Goal: Task Accomplishment & Management: Use online tool/utility

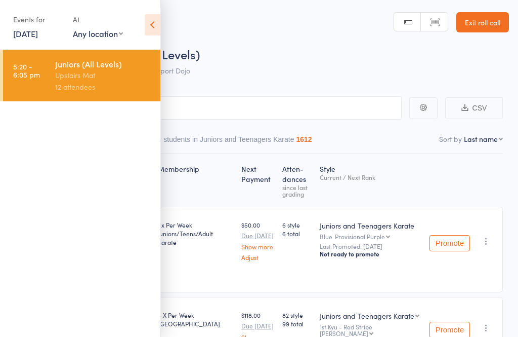
click at [33, 31] on link "[DATE]" at bounding box center [25, 33] width 25 height 11
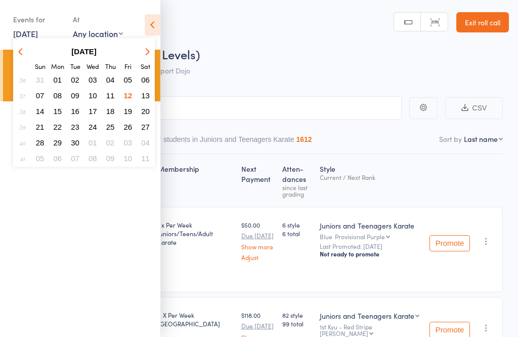
click at [142, 94] on span "13" at bounding box center [145, 95] width 9 height 9
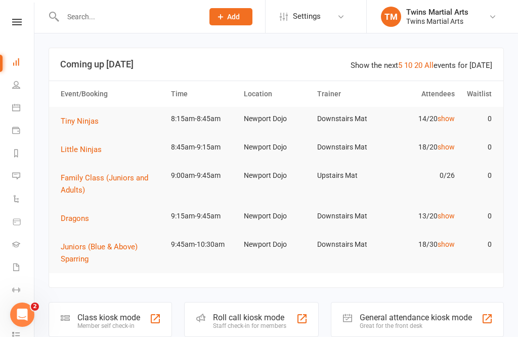
click at [258, 322] on div "Staff check-in for members" at bounding box center [249, 325] width 73 height 7
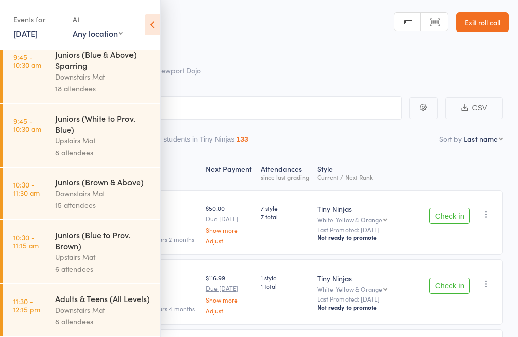
scroll to position [245, 0]
click at [101, 190] on div "Downstairs Mat" at bounding box center [103, 193] width 97 height 12
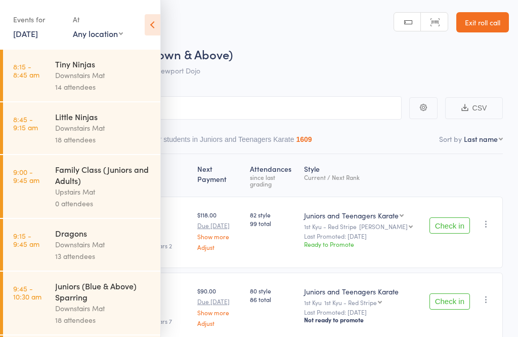
click at [160, 33] on icon at bounding box center [153, 24] width 16 height 21
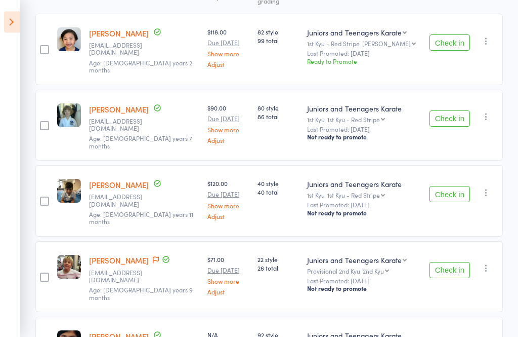
scroll to position [127, 0]
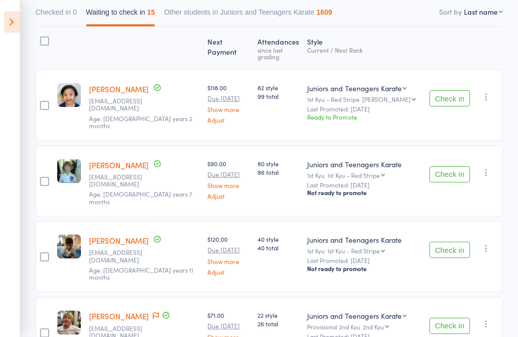
click at [13, 26] on icon at bounding box center [12, 22] width 16 height 21
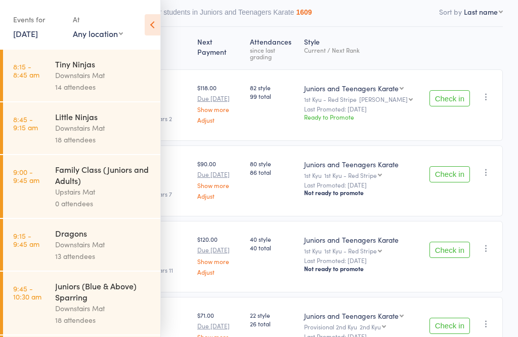
scroll to position [30, 0]
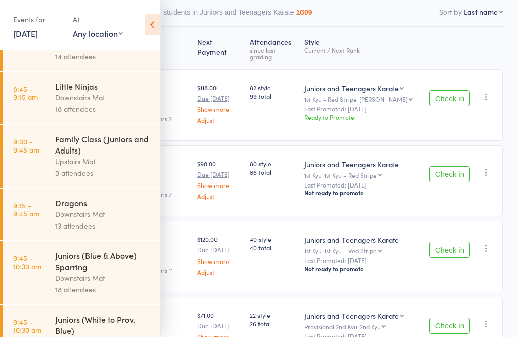
click at [103, 266] on div "Juniors (Blue & Above) Sparring" at bounding box center [103, 261] width 97 height 22
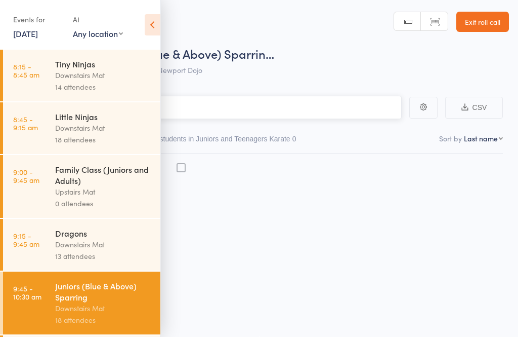
scroll to position [7, 0]
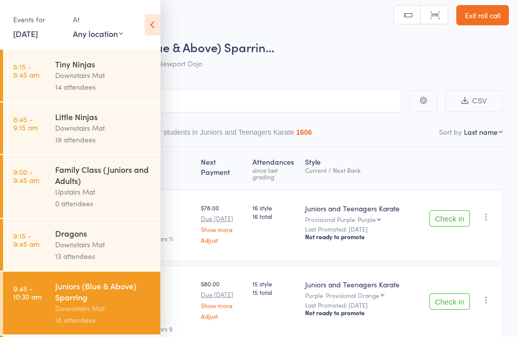
click at [154, 29] on icon at bounding box center [153, 24] width 16 height 21
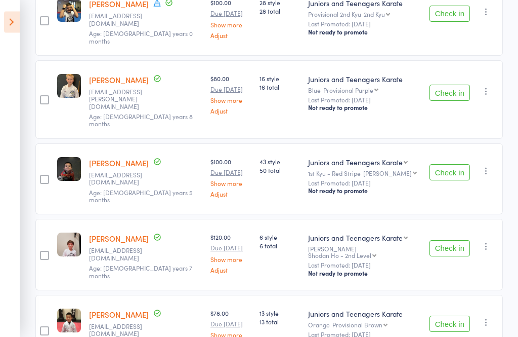
scroll to position [1091, 0]
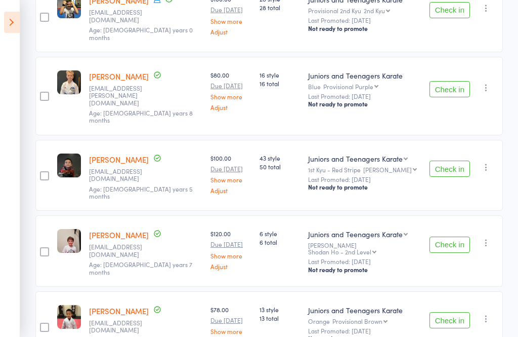
click at [6, 21] on icon at bounding box center [12, 22] width 16 height 21
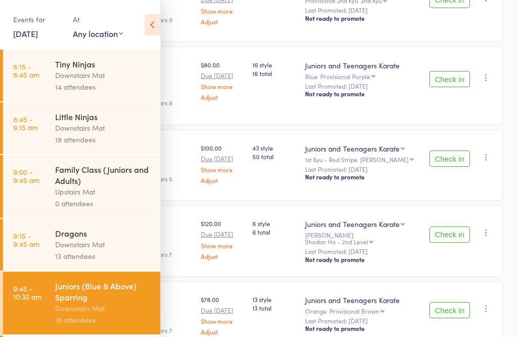
click at [52, 71] on link "8:15 - 8:45 am Tiny Ninjas Downstairs Mat 14 attendees" at bounding box center [81, 76] width 157 height 52
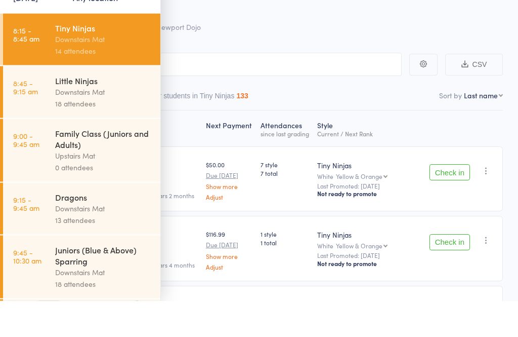
scroll to position [44, 0]
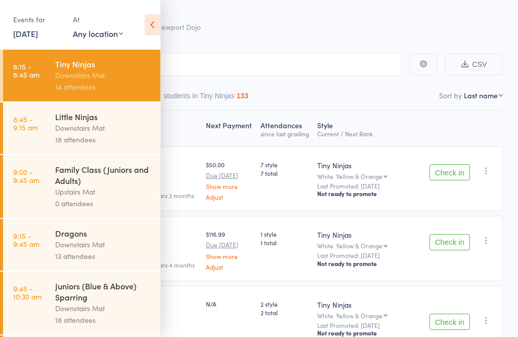
click at [157, 22] on icon at bounding box center [153, 24] width 16 height 21
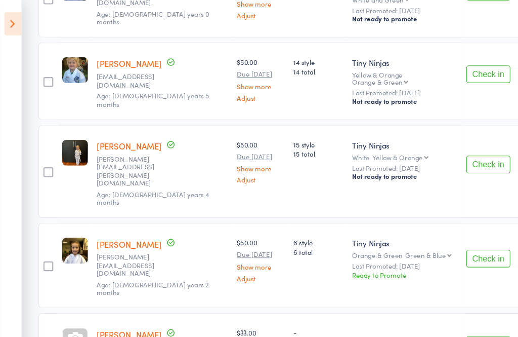
scroll to position [860, 0]
click at [11, 22] on icon at bounding box center [12, 22] width 16 height 21
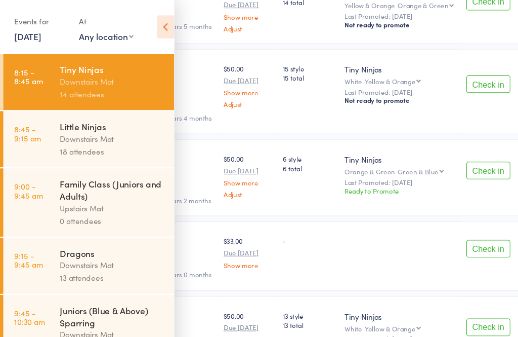
click at [66, 129] on div "Downstairs Mat" at bounding box center [103, 128] width 97 height 12
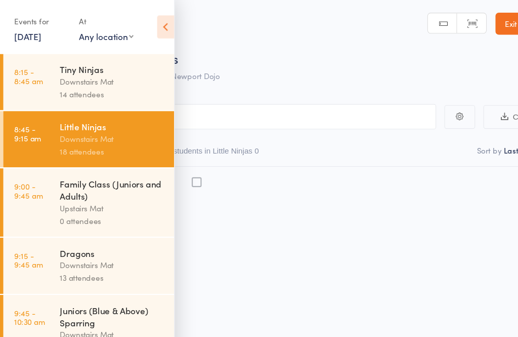
scroll to position [4, 0]
click at [151, 24] on icon at bounding box center [153, 24] width 16 height 21
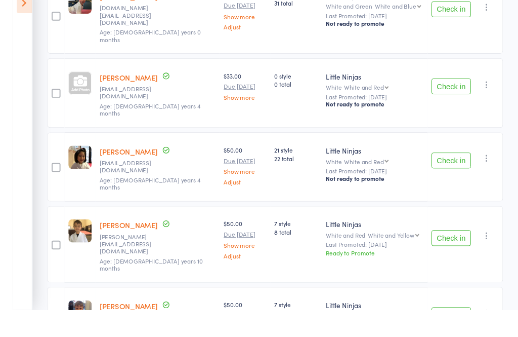
scroll to position [1108, 0]
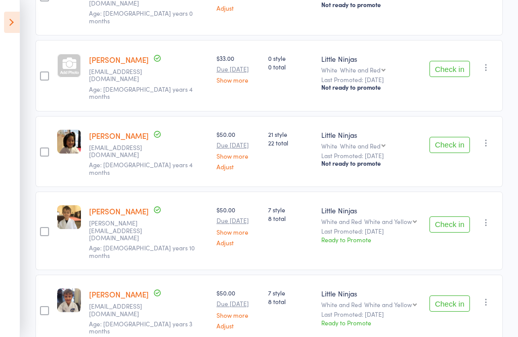
click at [11, 20] on icon at bounding box center [12, 22] width 16 height 21
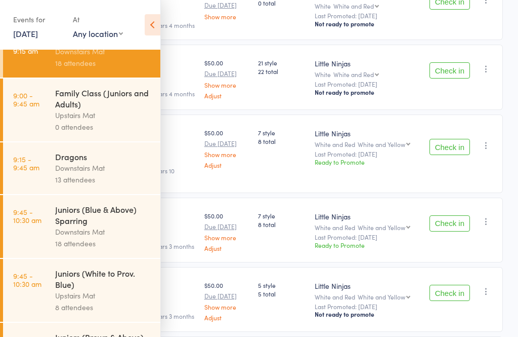
scroll to position [76, 0]
click at [68, 174] on div "Downstairs Mat" at bounding box center [103, 168] width 97 height 12
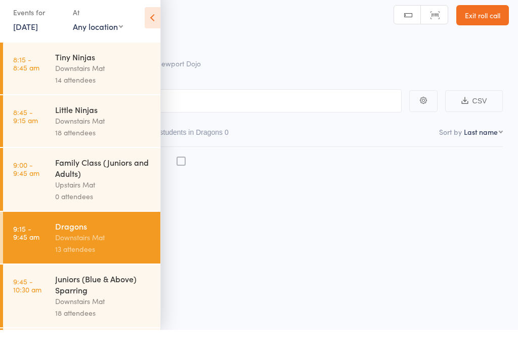
scroll to position [7, 0]
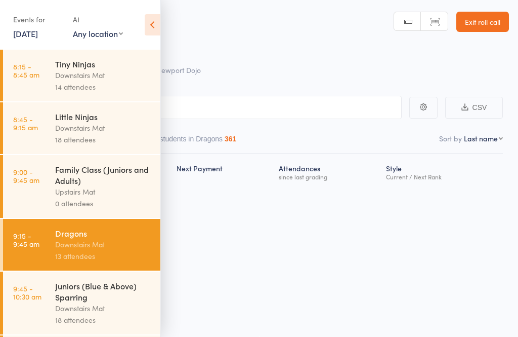
click at [154, 17] on icon at bounding box center [153, 24] width 16 height 21
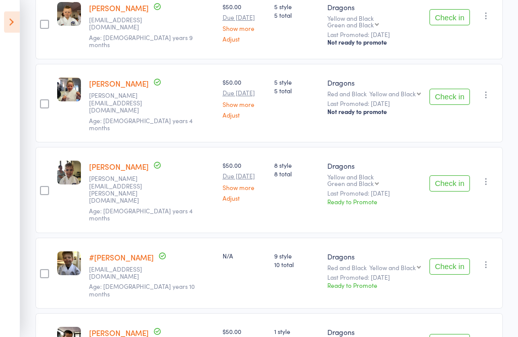
scroll to position [762, 0]
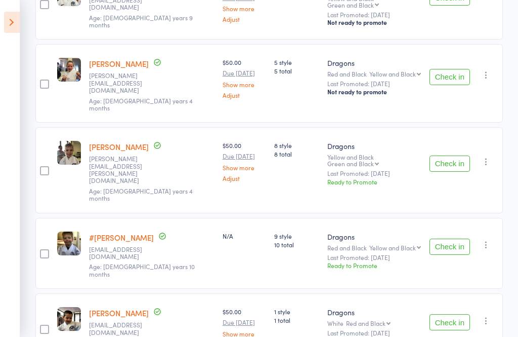
click at [6, 22] on icon at bounding box center [12, 22] width 16 height 21
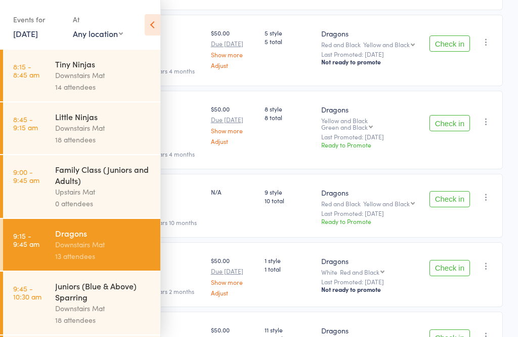
click at [149, 21] on icon at bounding box center [153, 24] width 16 height 21
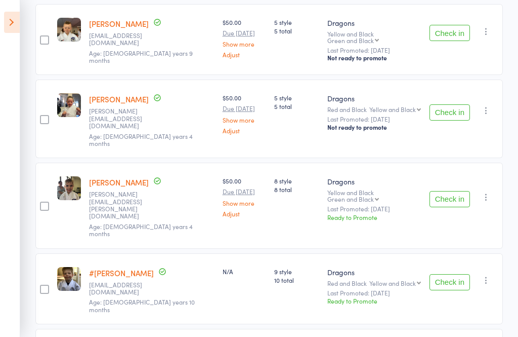
scroll to position [736, 0]
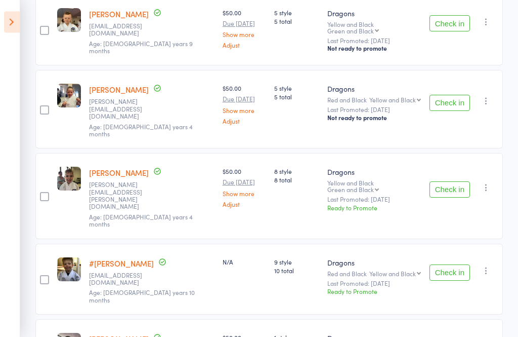
click at [12, 19] on icon at bounding box center [12, 22] width 16 height 21
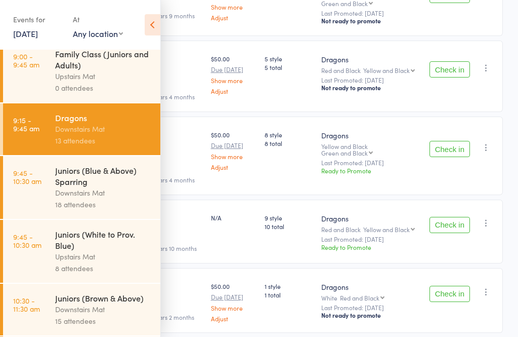
scroll to position [118, 0]
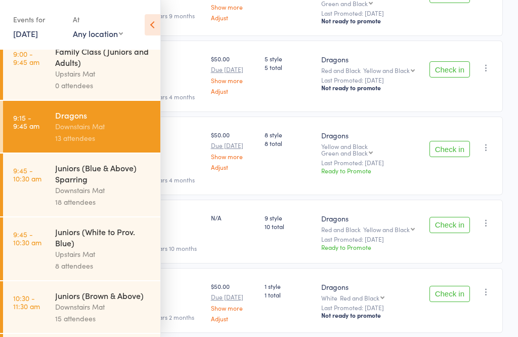
click at [66, 184] on div "Juniors (Blue & Above) Sparring" at bounding box center [103, 173] width 97 height 22
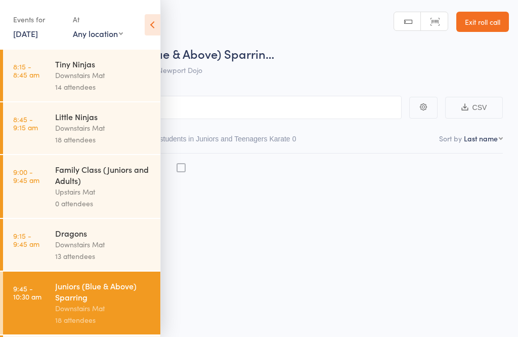
scroll to position [7, 0]
click at [157, 14] on icon at bounding box center [153, 24] width 16 height 21
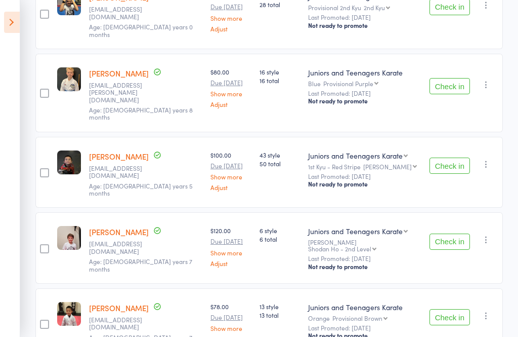
scroll to position [1110, 0]
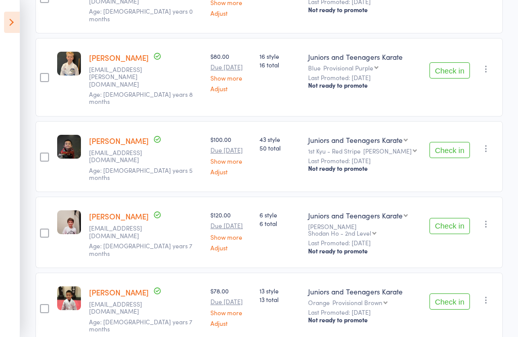
click at [11, 27] on icon at bounding box center [12, 22] width 16 height 21
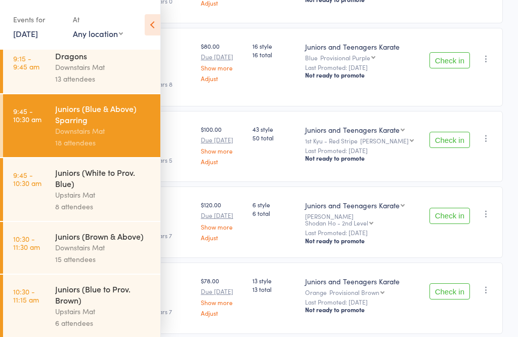
scroll to position [182, 0]
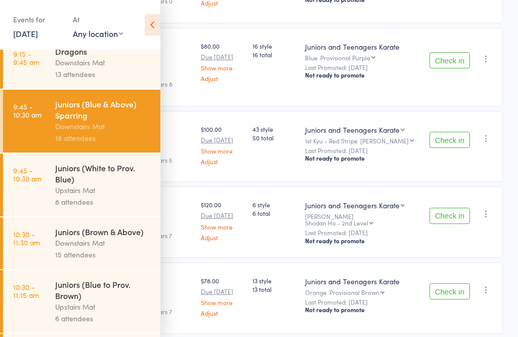
click at [71, 184] on div "Juniors (White to Prov. Blue)" at bounding box center [103, 173] width 97 height 22
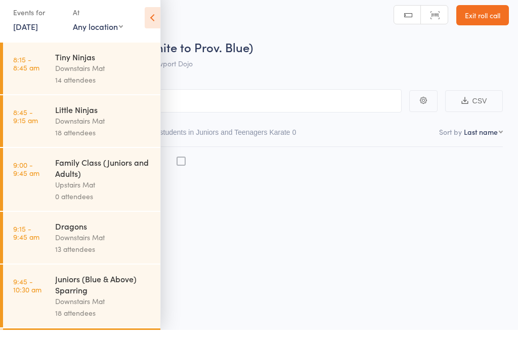
scroll to position [7, 0]
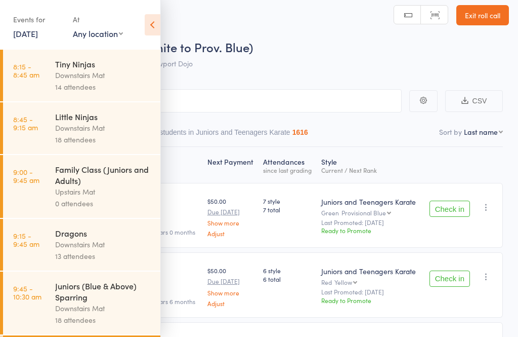
click at [154, 19] on icon at bounding box center [153, 24] width 16 height 21
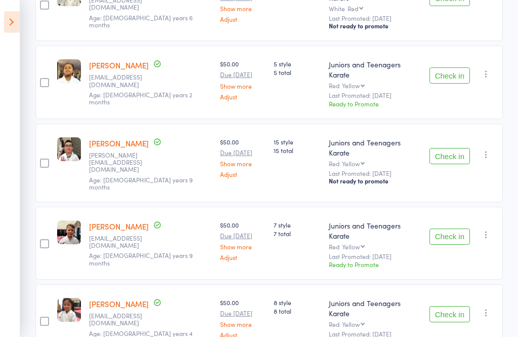
click at [6, 13] on icon at bounding box center [12, 22] width 16 height 21
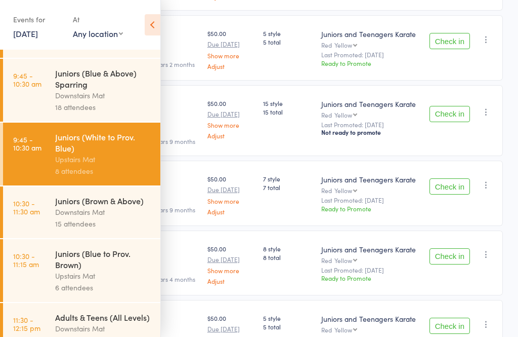
scroll to position [212, 0]
click at [68, 217] on div "Downstairs Mat" at bounding box center [103, 213] width 97 height 12
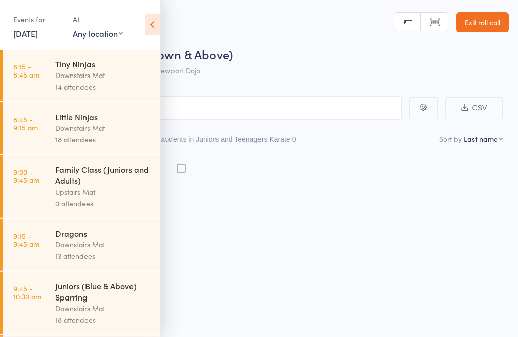
scroll to position [7, 0]
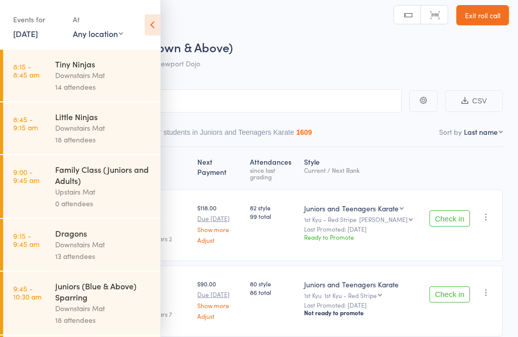
click at [146, 24] on icon at bounding box center [153, 24] width 16 height 21
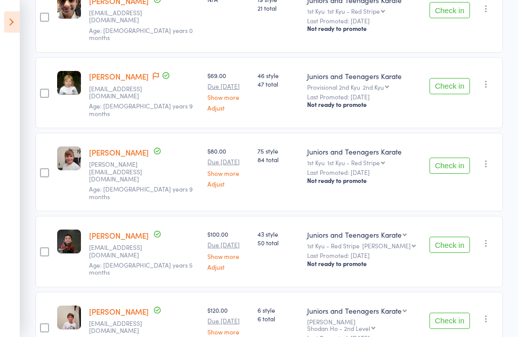
scroll to position [900, 0]
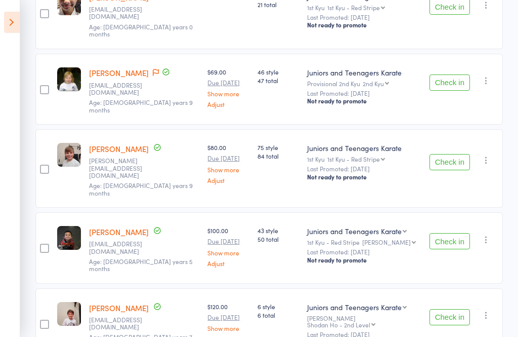
click at [6, 23] on icon at bounding box center [12, 22] width 16 height 21
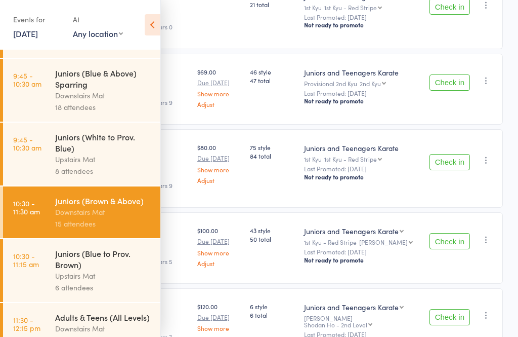
scroll to position [212, 0]
click at [157, 15] on icon at bounding box center [153, 24] width 16 height 21
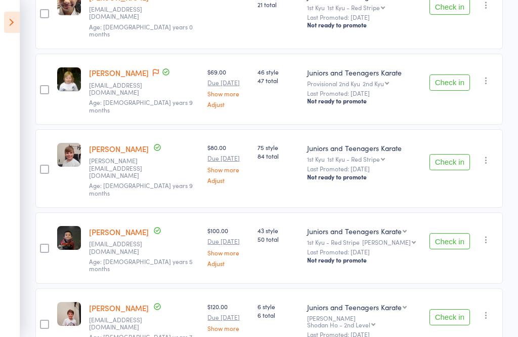
click at [10, 25] on icon at bounding box center [12, 22] width 16 height 21
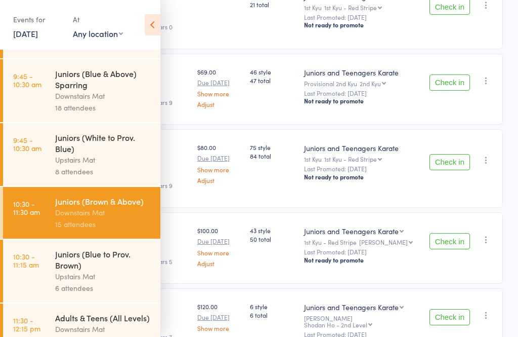
click at [62, 282] on div "Upstairs Mat" at bounding box center [103, 276] width 97 height 12
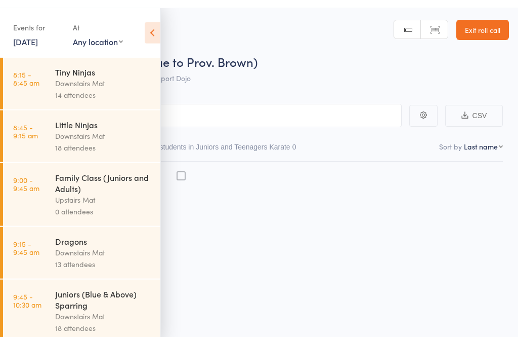
scroll to position [7, 0]
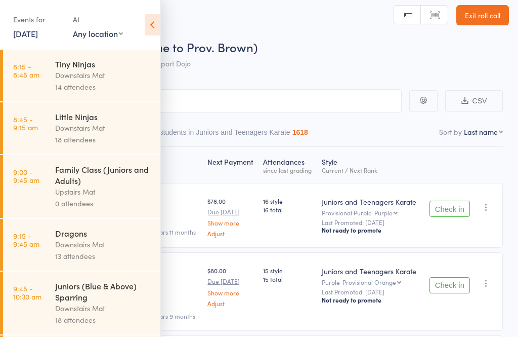
click at [149, 28] on icon at bounding box center [153, 24] width 16 height 21
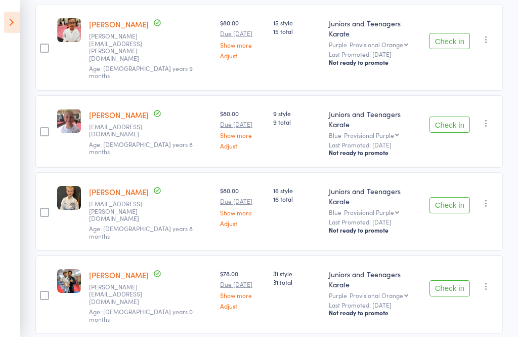
scroll to position [279, 0]
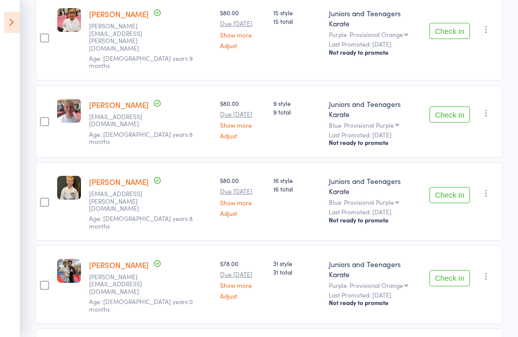
click at [4, 23] on icon at bounding box center [12, 22] width 16 height 21
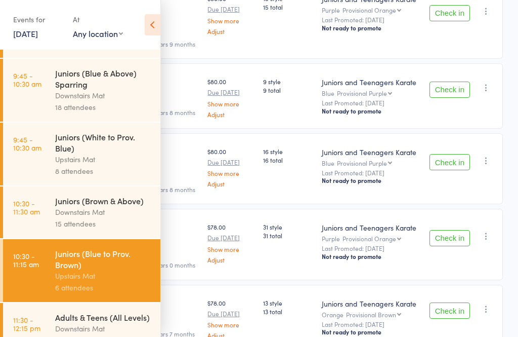
scroll to position [212, 0]
click at [84, 335] on div "Downstairs Mat" at bounding box center [103, 329] width 97 height 12
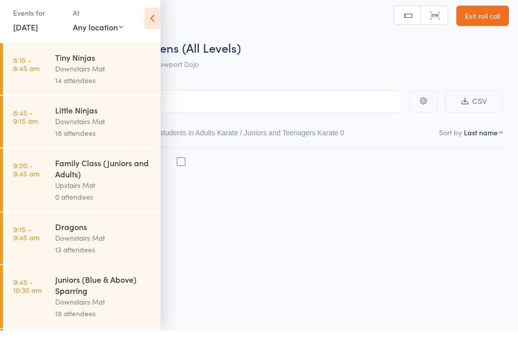
scroll to position [7, 0]
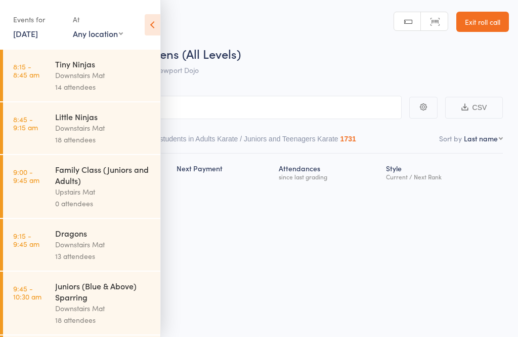
click at [157, 23] on icon at bounding box center [153, 24] width 16 height 21
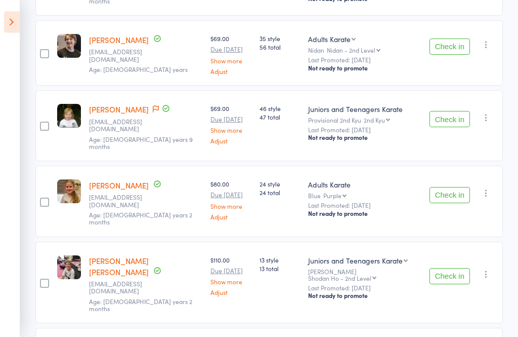
scroll to position [418, 0]
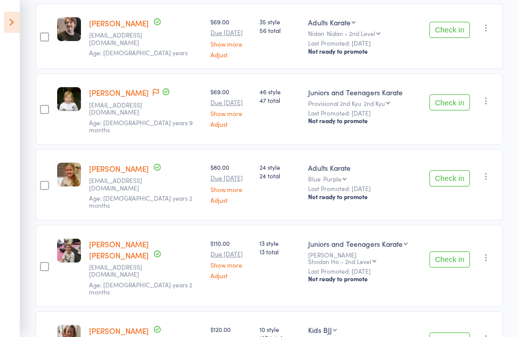
click at [7, 30] on icon at bounding box center [12, 22] width 16 height 21
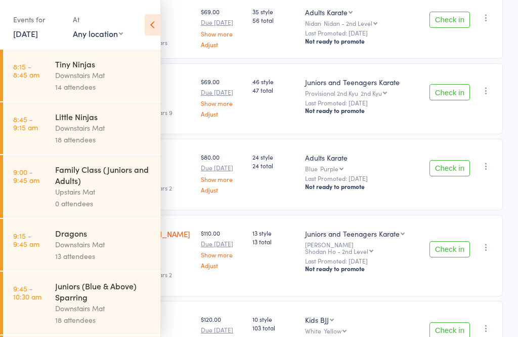
click at [63, 71] on div "Downstairs Mat" at bounding box center [103, 75] width 97 height 12
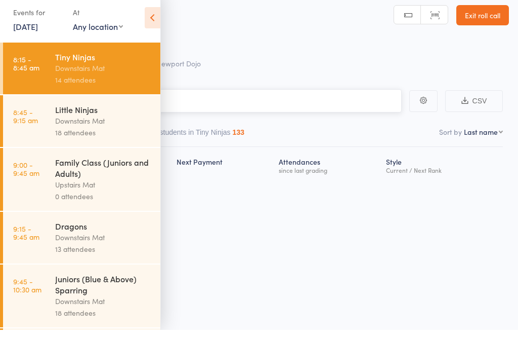
scroll to position [7, 0]
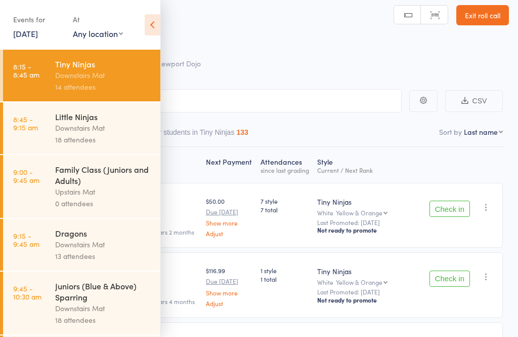
click at [157, 23] on icon at bounding box center [153, 24] width 16 height 21
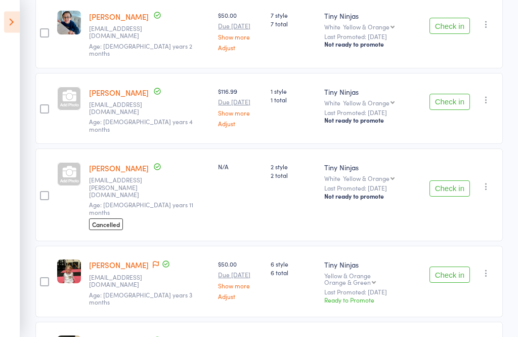
scroll to position [199, 0]
click at [16, 31] on icon at bounding box center [12, 22] width 16 height 21
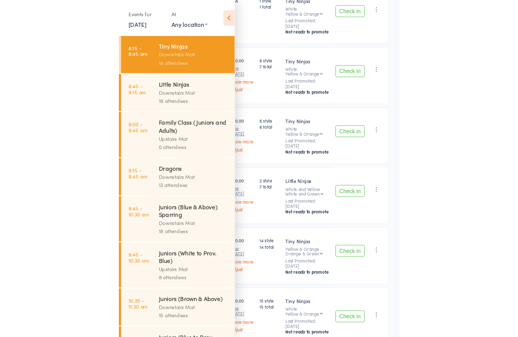
scroll to position [621, 0]
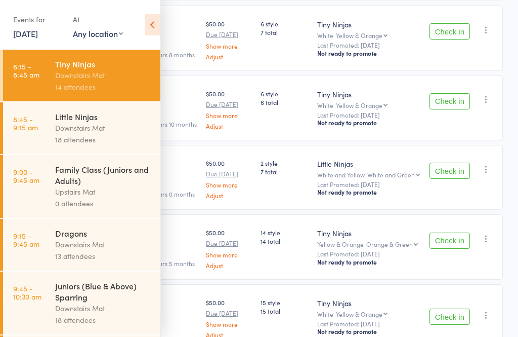
click at [147, 20] on icon at bounding box center [153, 24] width 16 height 21
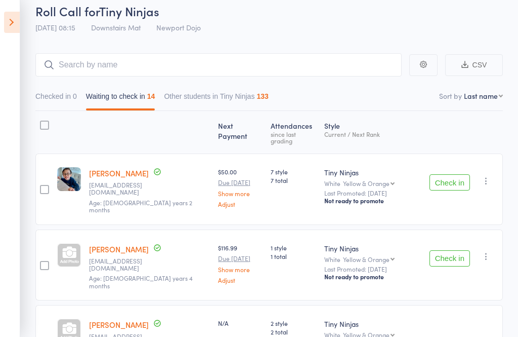
scroll to position [43, 0]
click at [453, 182] on button "Check in" at bounding box center [450, 183] width 41 height 16
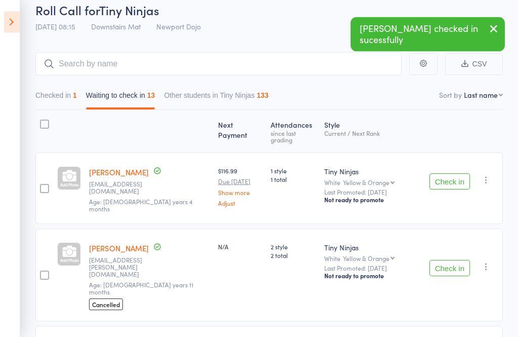
scroll to position [44, 0]
click at [468, 173] on button "Check in" at bounding box center [450, 181] width 41 height 16
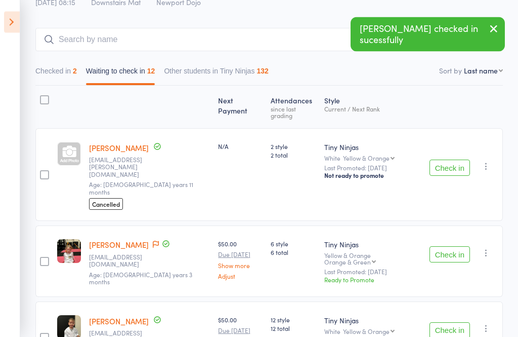
scroll to position [68, 0]
click at [450, 159] on button "Check in" at bounding box center [450, 167] width 41 height 16
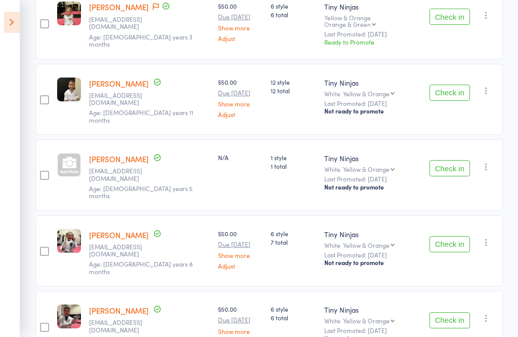
scroll to position [216, 0]
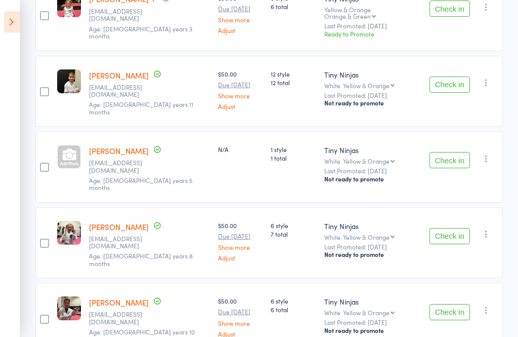
click at [454, 228] on button "Check in" at bounding box center [450, 236] width 41 height 16
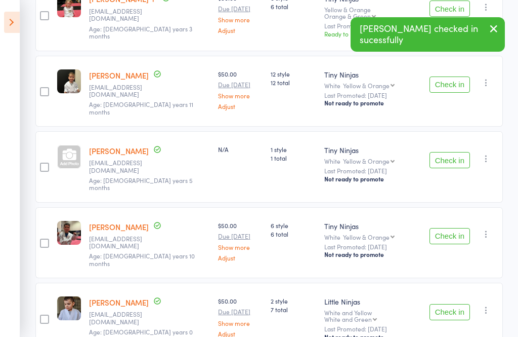
click at [453, 228] on button "Check in" at bounding box center [450, 236] width 41 height 16
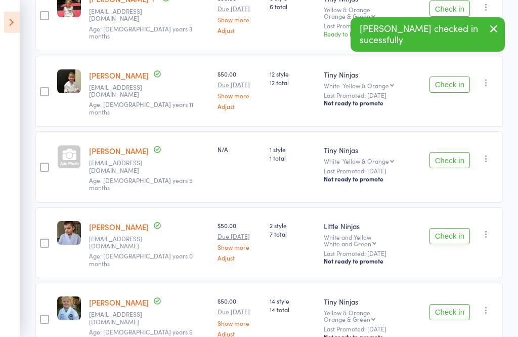
click at [456, 228] on button "Check in" at bounding box center [450, 236] width 41 height 16
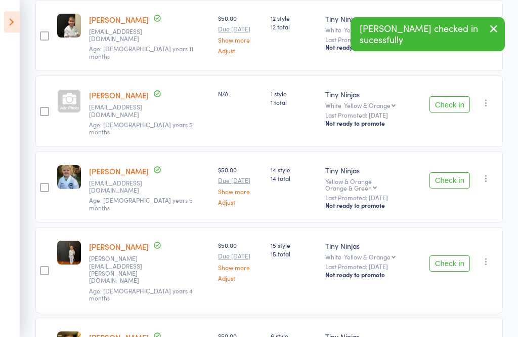
scroll to position [272, 0]
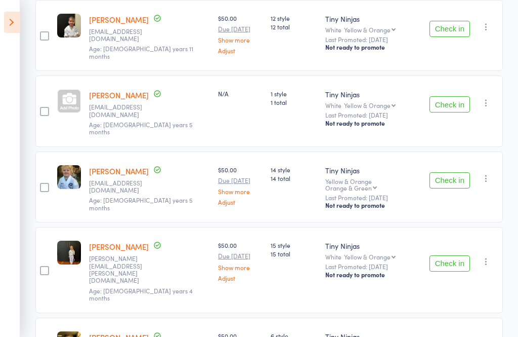
click at [461, 172] on button "Check in" at bounding box center [450, 180] width 41 height 16
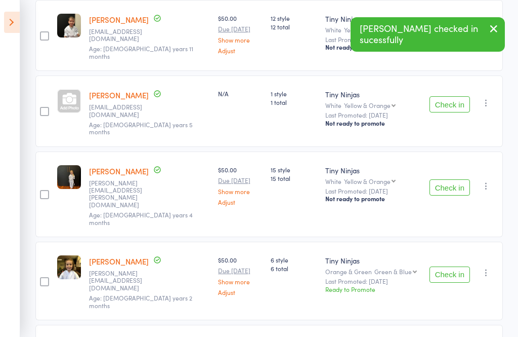
click at [456, 179] on button "Check in" at bounding box center [450, 187] width 41 height 16
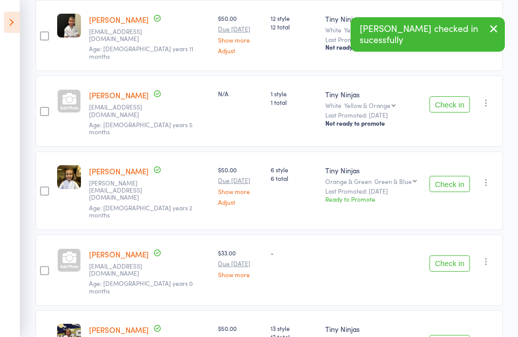
scroll to position [269, 0]
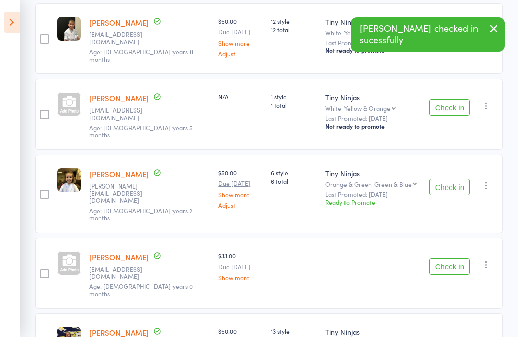
click at [452, 179] on button "Check in" at bounding box center [450, 187] width 41 height 16
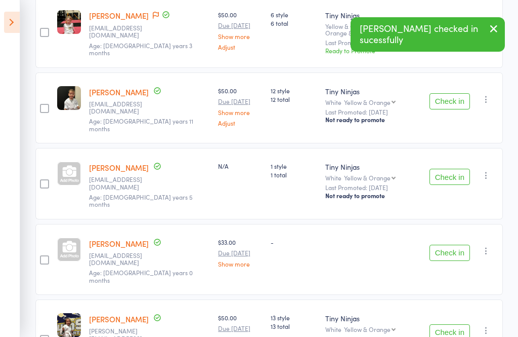
click at [451, 245] on button "Check in" at bounding box center [450, 253] width 41 height 16
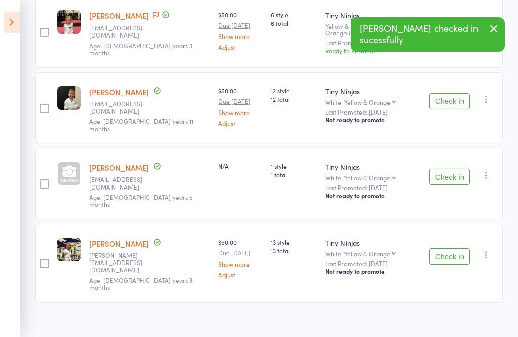
scroll to position [139, 0]
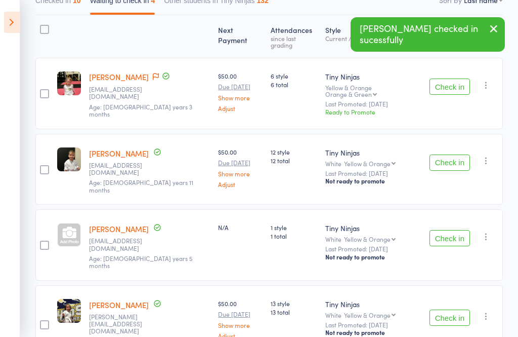
click at [453, 309] on button "Check in" at bounding box center [450, 317] width 41 height 16
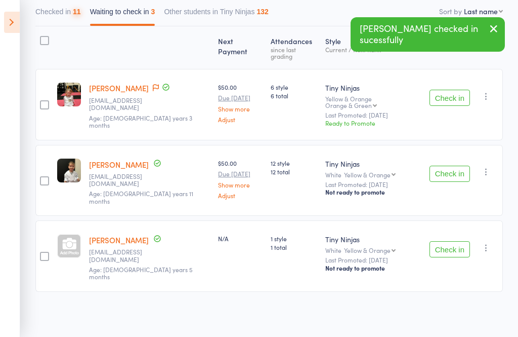
scroll to position [69, 0]
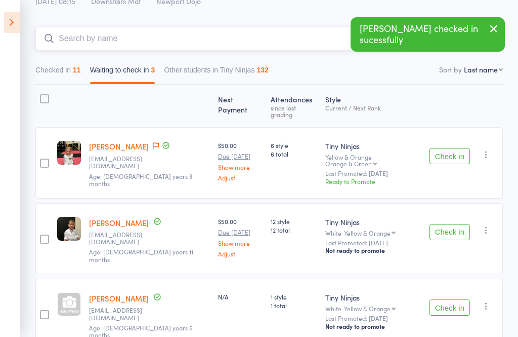
click at [173, 50] on input "search" at bounding box center [218, 38] width 367 height 23
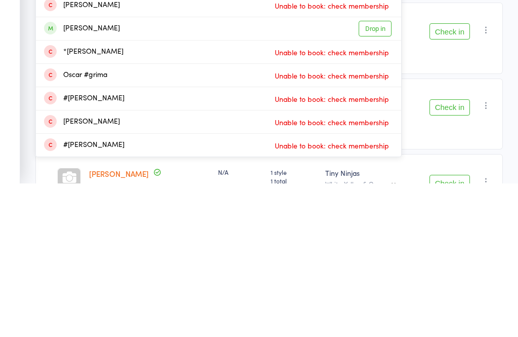
scroll to position [41, 0]
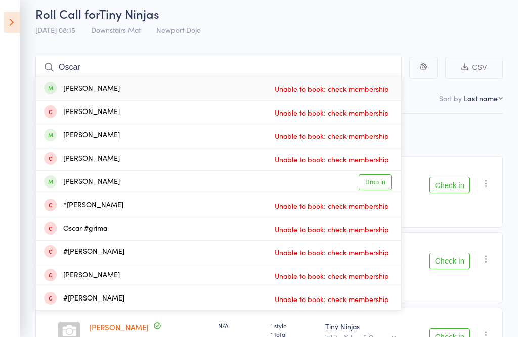
click at [229, 29] on div "Roll Call for Tiny Ninjas 13 Sep 08:15 Downstairs Mat Newport Dojo" at bounding box center [272, 22] width 474 height 35
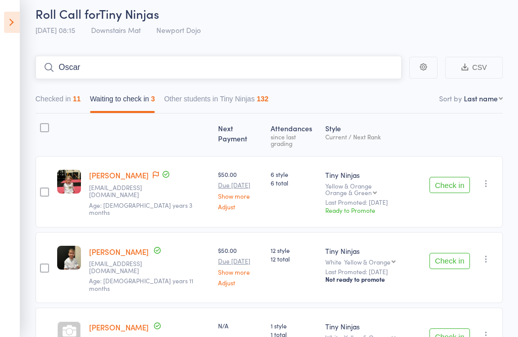
click at [322, 71] on input "Oscar" at bounding box center [218, 67] width 367 height 23
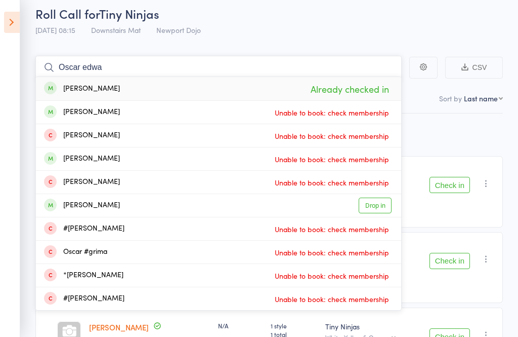
type input "Oscar edwa"
click at [357, 91] on span "Already checked in" at bounding box center [350, 89] width 84 height 18
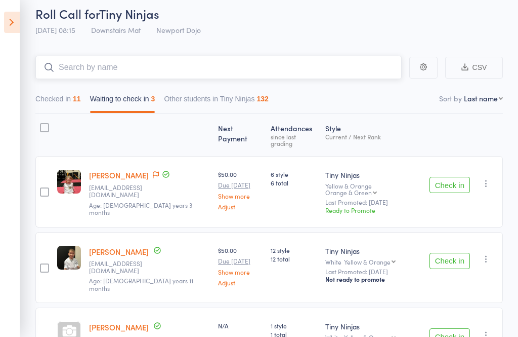
click at [72, 96] on button "Checked in 11" at bounding box center [58, 101] width 46 height 23
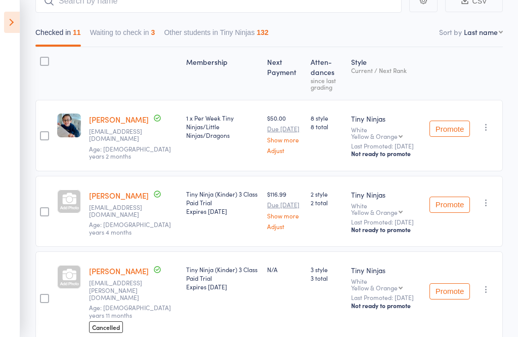
scroll to position [0, 0]
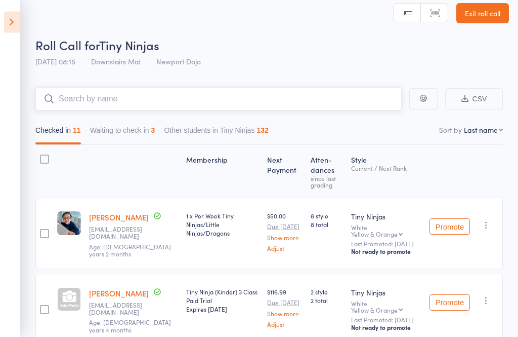
click at [123, 127] on button "Waiting to check in 3" at bounding box center [122, 133] width 65 height 23
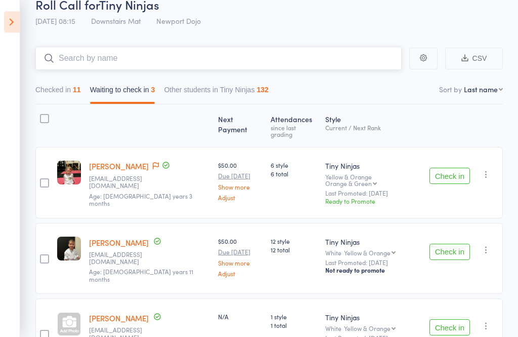
scroll to position [69, 0]
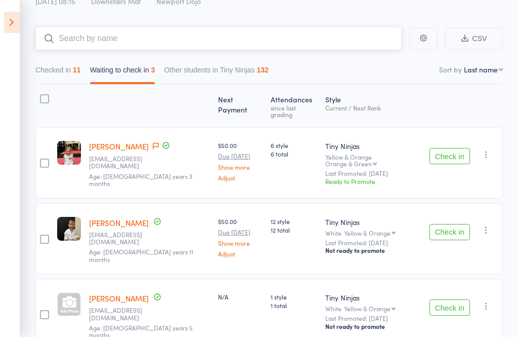
click at [58, 63] on button "Checked in 11" at bounding box center [58, 72] width 46 height 23
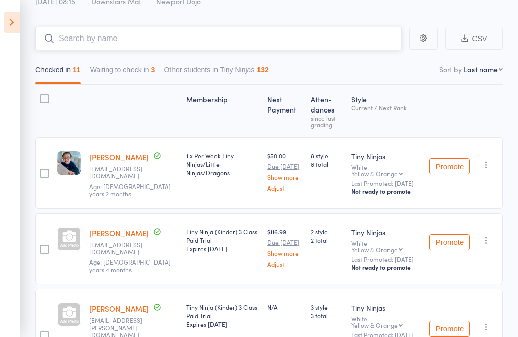
click at [86, 34] on input "search" at bounding box center [218, 38] width 367 height 23
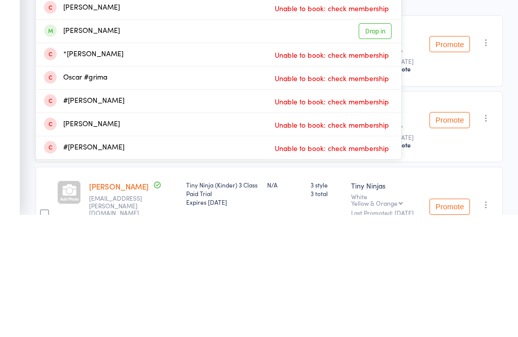
scroll to position [27, 0]
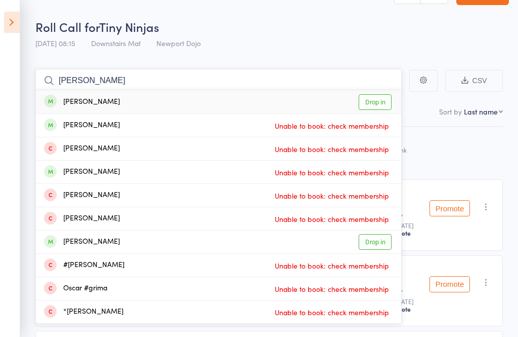
type input "Oscar san"
click at [383, 102] on link "Drop in" at bounding box center [375, 102] width 33 height 16
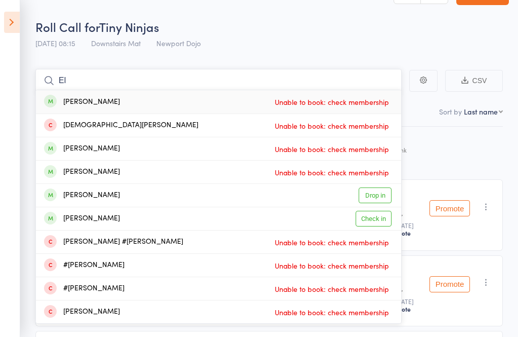
type input "E"
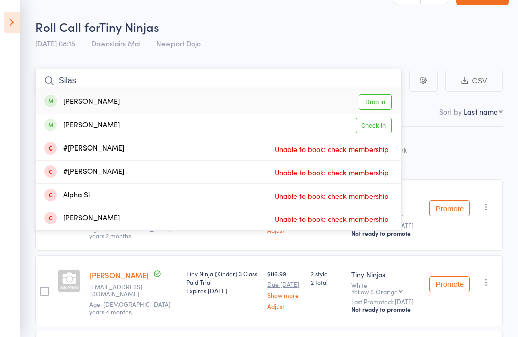
type input "Silas"
click at [382, 128] on link "Check in" at bounding box center [374, 125] width 36 height 16
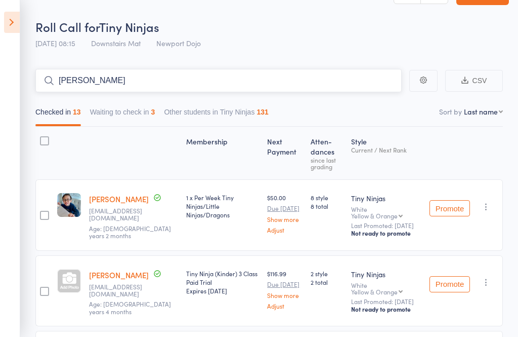
click at [105, 69] on input "Gus" at bounding box center [218, 80] width 367 height 23
click at [86, 88] on input "Gus" at bounding box center [218, 80] width 367 height 23
type input "Gus"
click at [18, 26] on icon at bounding box center [12, 22] width 16 height 21
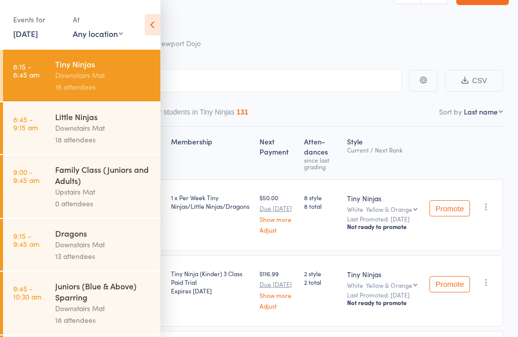
click at [27, 136] on link "8:45 - 9:15 am Little Ninjas Downstairs Mat 18 attendees" at bounding box center [81, 128] width 157 height 52
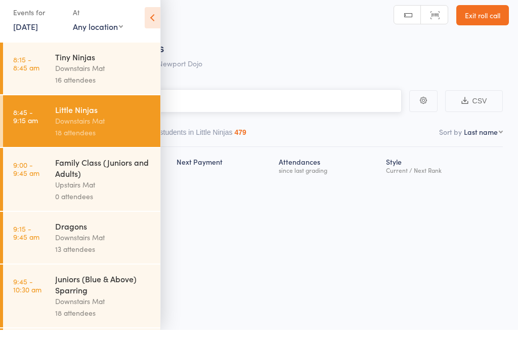
scroll to position [7, 0]
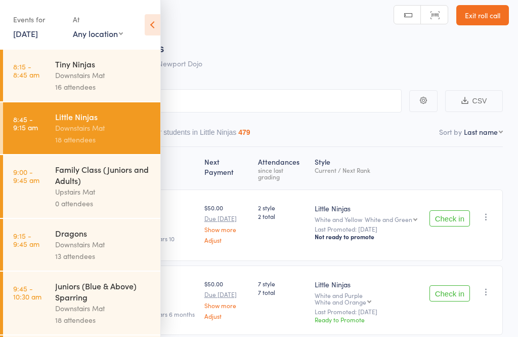
click at [158, 20] on icon at bounding box center [153, 24] width 16 height 21
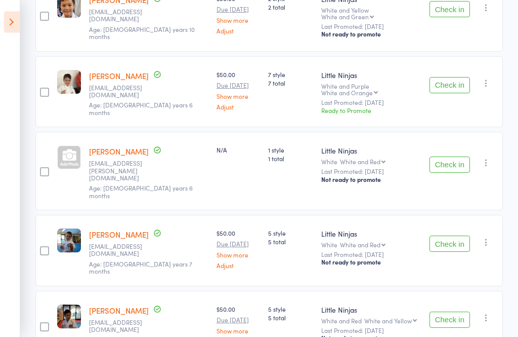
scroll to position [216, 0]
click at [454, 156] on button "Check in" at bounding box center [450, 164] width 41 height 16
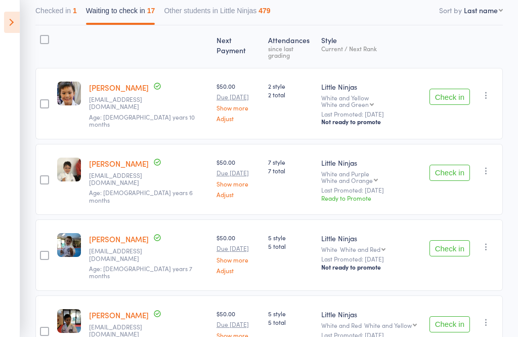
scroll to position [0, 0]
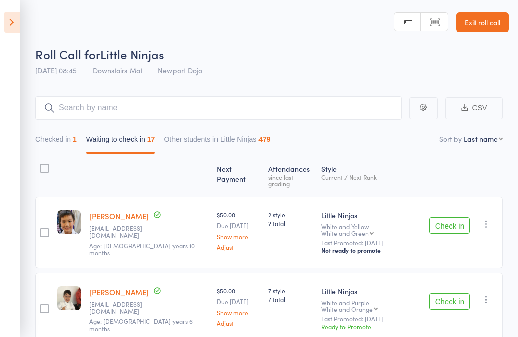
click at [61, 138] on button "Checked in 1" at bounding box center [56, 141] width 42 height 23
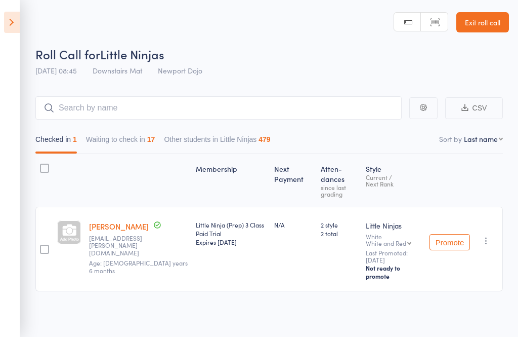
click at [118, 136] on button "Waiting to check in 17" at bounding box center [120, 141] width 69 height 23
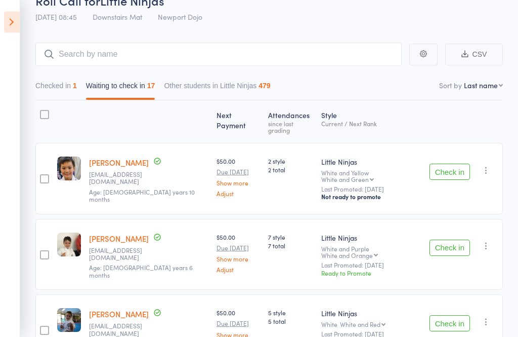
click at [454, 166] on button "Check in" at bounding box center [450, 172] width 41 height 16
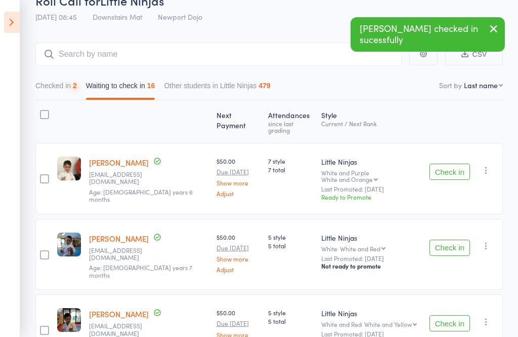
click at [463, 164] on button "Check in" at bounding box center [450, 172] width 41 height 16
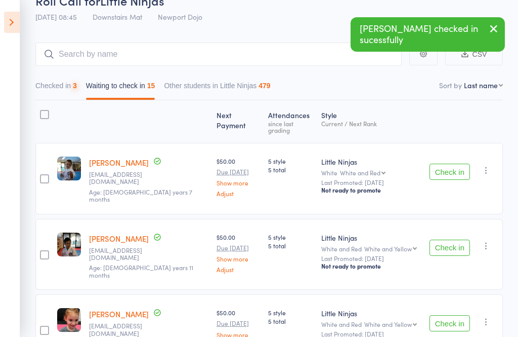
click at [450, 165] on button "Check in" at bounding box center [450, 172] width 41 height 16
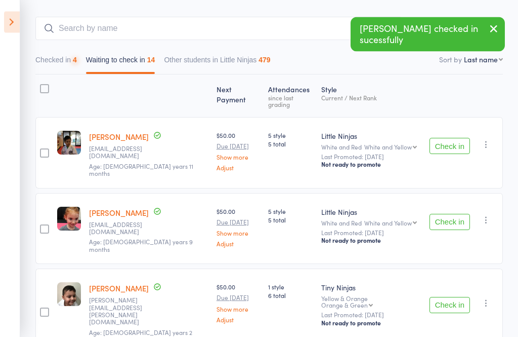
scroll to position [79, 0]
click at [440, 138] on button "Check in" at bounding box center [450, 146] width 41 height 16
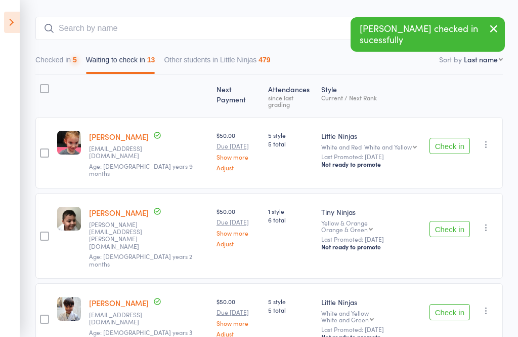
click at [453, 140] on button "Check in" at bounding box center [450, 146] width 41 height 16
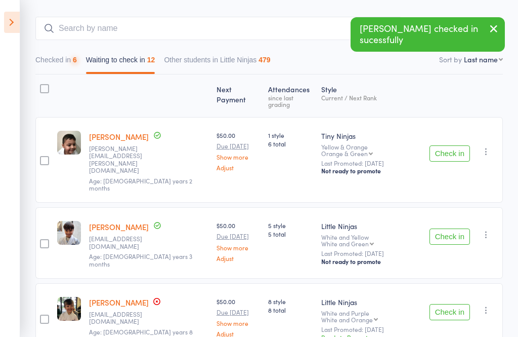
click at [443, 145] on button "Check in" at bounding box center [450, 153] width 41 height 16
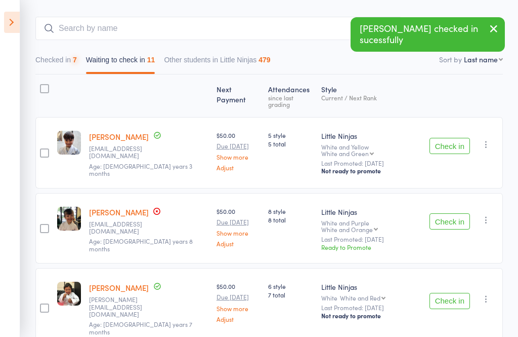
click at [449, 138] on button "Check in" at bounding box center [450, 146] width 41 height 16
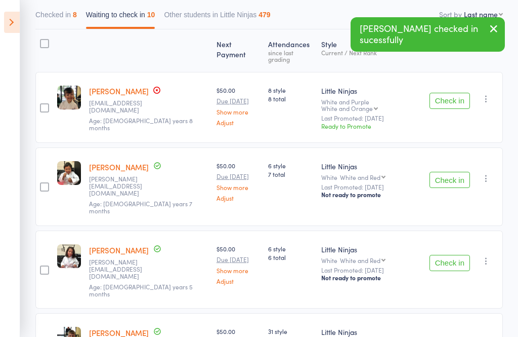
scroll to position [125, 0]
click at [454, 172] on button "Check in" at bounding box center [450, 180] width 41 height 16
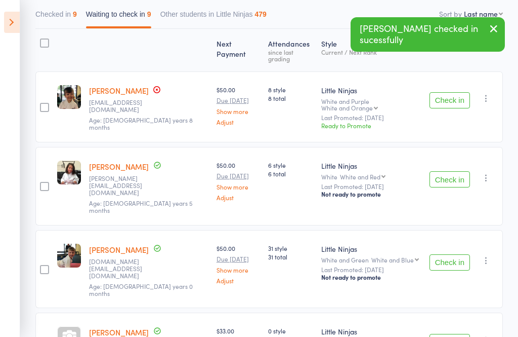
click at [460, 171] on button "Check in" at bounding box center [450, 179] width 41 height 16
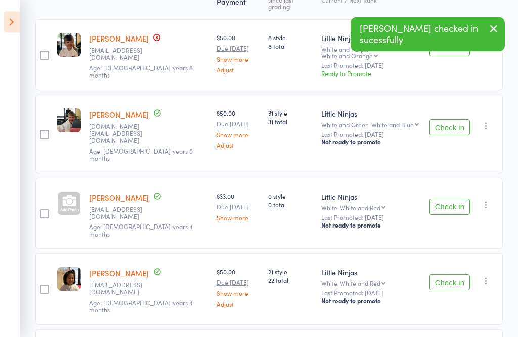
scroll to position [179, 0]
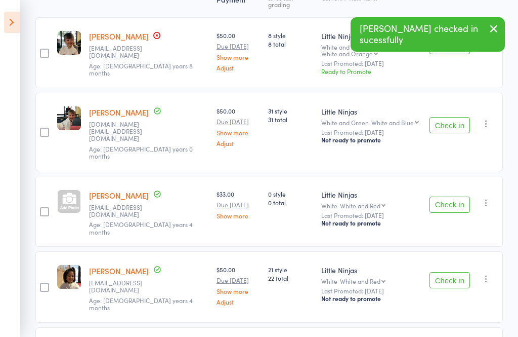
click at [461, 196] on button "Check in" at bounding box center [450, 204] width 41 height 16
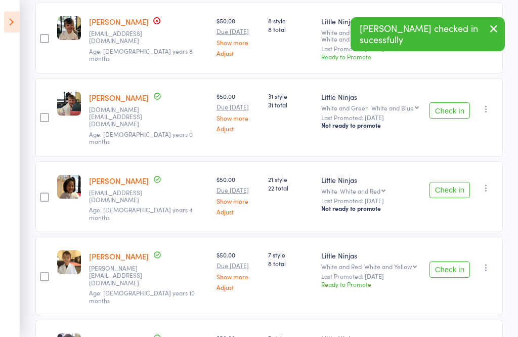
scroll to position [194, 0]
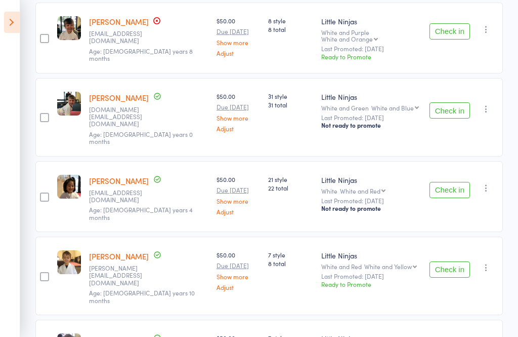
click at [456, 182] on button "Check in" at bounding box center [450, 190] width 41 height 16
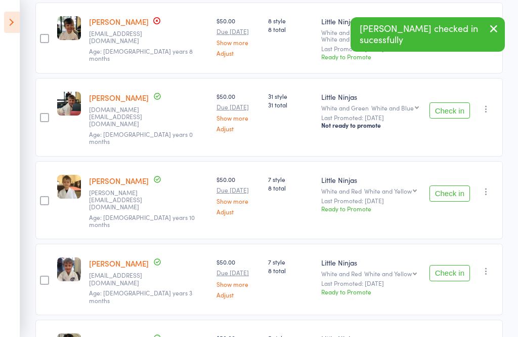
click at [458, 185] on button "Check in" at bounding box center [450, 193] width 41 height 16
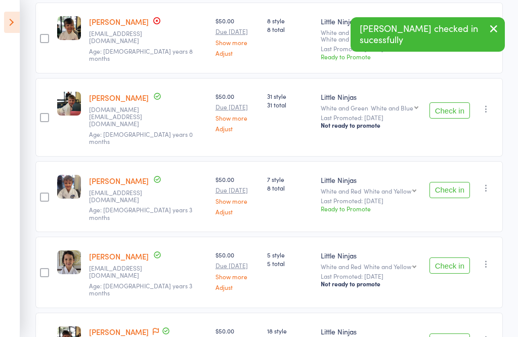
click at [459, 182] on button "Check in" at bounding box center [450, 190] width 41 height 16
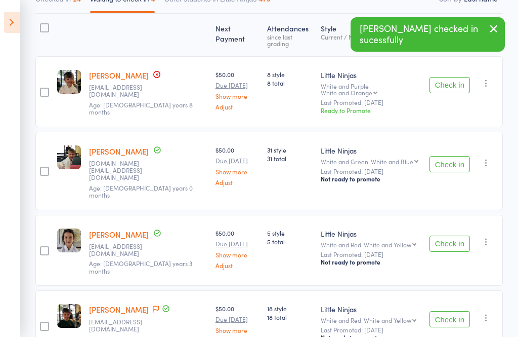
click at [451, 235] on button "Check in" at bounding box center [450, 243] width 41 height 16
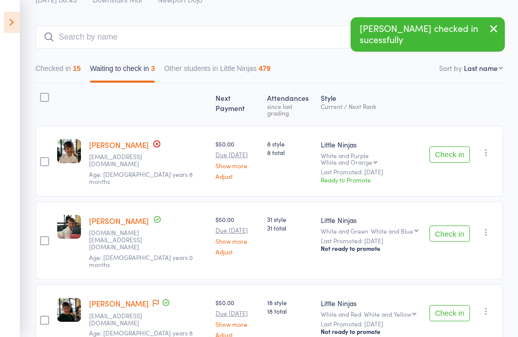
click at [450, 305] on button "Check in" at bounding box center [450, 313] width 41 height 16
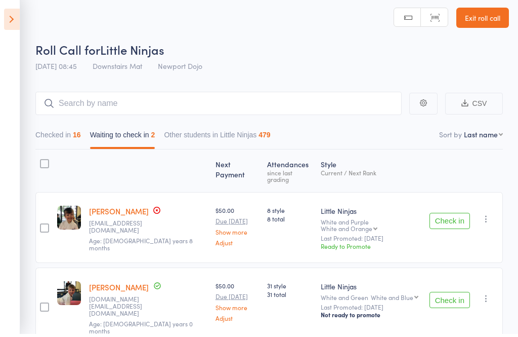
scroll to position [5, 0]
click at [19, 30] on icon at bounding box center [12, 22] width 16 height 21
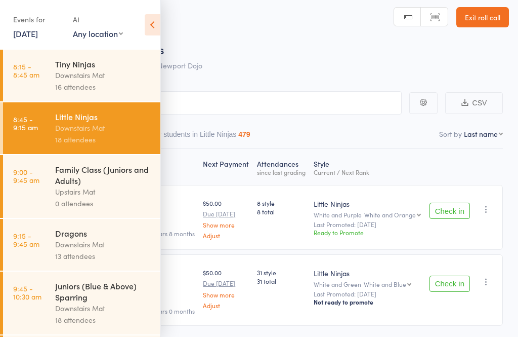
click at [14, 12] on div "Events for" at bounding box center [38, 19] width 50 height 17
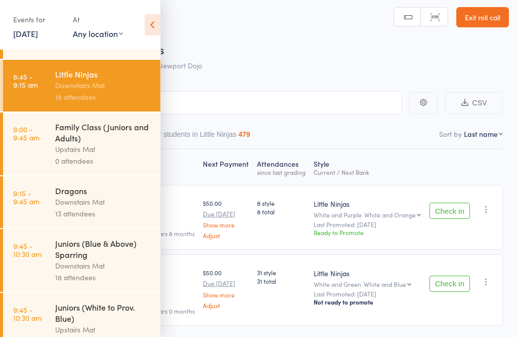
scroll to position [48, 0]
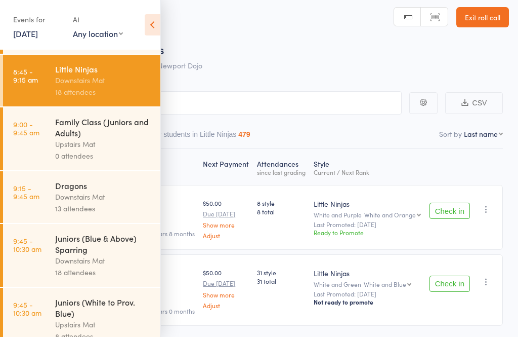
click at [38, 192] on time "9:15 - 9:45 am" at bounding box center [26, 192] width 26 height 16
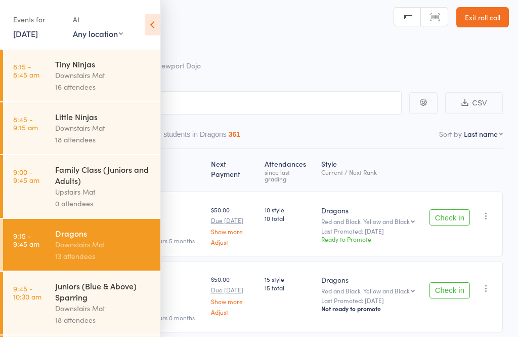
click at [161, 46] on div "Roll Call for Dragons" at bounding box center [272, 49] width 474 height 17
click at [149, 32] on icon at bounding box center [153, 24] width 16 height 21
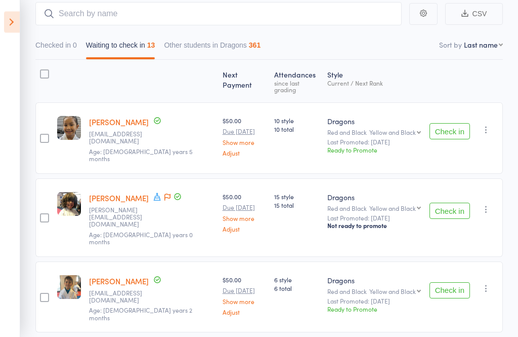
scroll to position [95, 0]
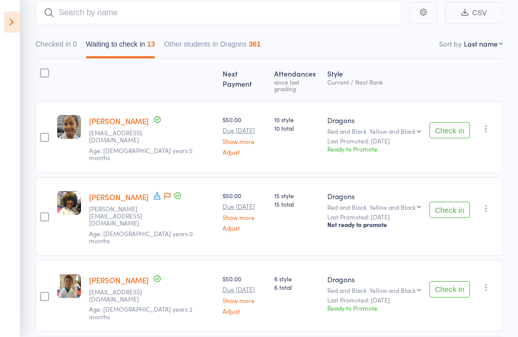
click at [456, 107] on div "Check in Check in Promote Send message Add Note Add Task Add Flag Remove Mark a…" at bounding box center [464, 137] width 77 height 71
click at [462, 123] on button "Check in" at bounding box center [450, 131] width 41 height 16
click at [459, 125] on button "Check in" at bounding box center [450, 130] width 41 height 16
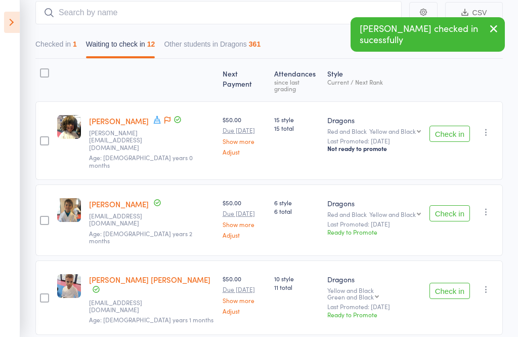
click at [450, 126] on button "Check in" at bounding box center [450, 134] width 41 height 16
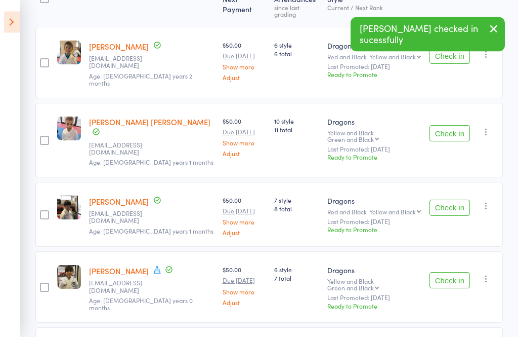
scroll to position [170, 0]
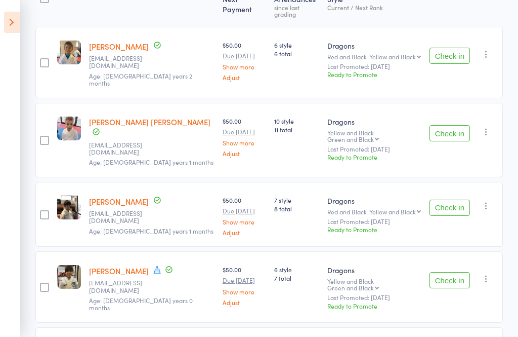
click at [456, 125] on button "Check in" at bounding box center [450, 133] width 41 height 16
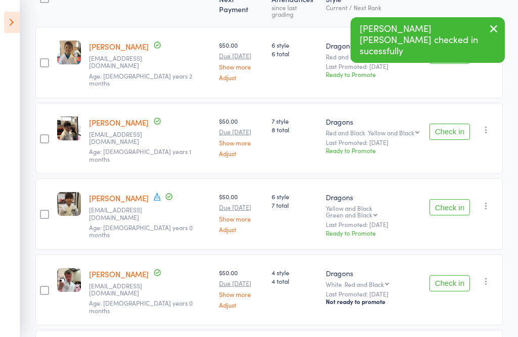
click at [439, 124] on button "Check in" at bounding box center [450, 132] width 41 height 16
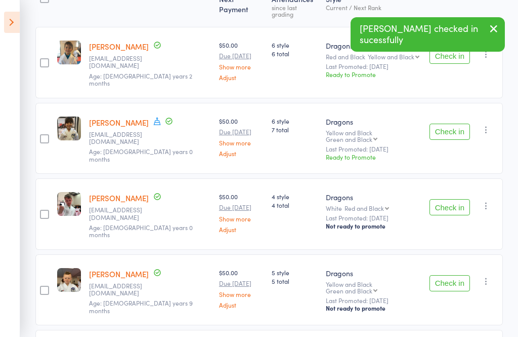
click at [457, 124] on button "Check in" at bounding box center [450, 132] width 41 height 16
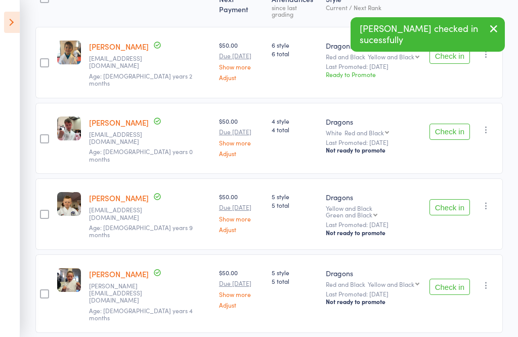
click at [453, 124] on button "Check in" at bounding box center [450, 132] width 41 height 16
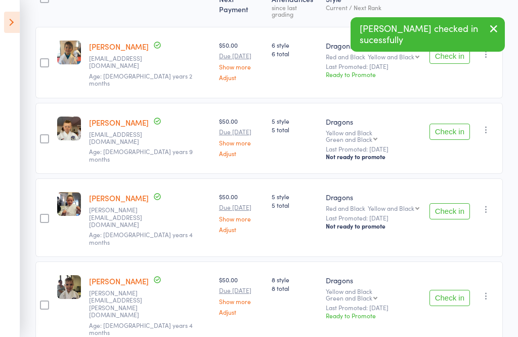
click at [434, 124] on button "Check in" at bounding box center [450, 132] width 41 height 16
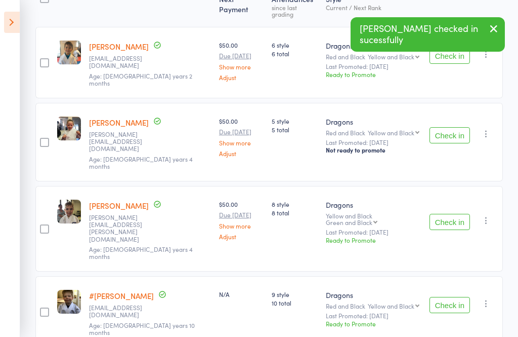
click at [452, 127] on button "Check in" at bounding box center [450, 135] width 41 height 16
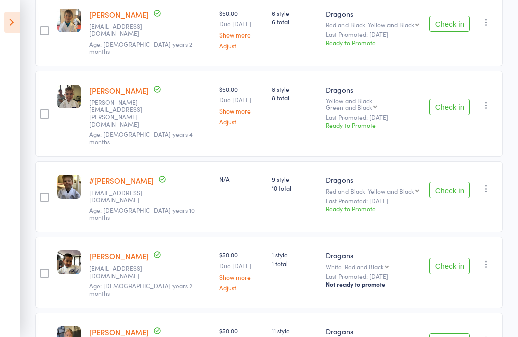
scroll to position [208, 0]
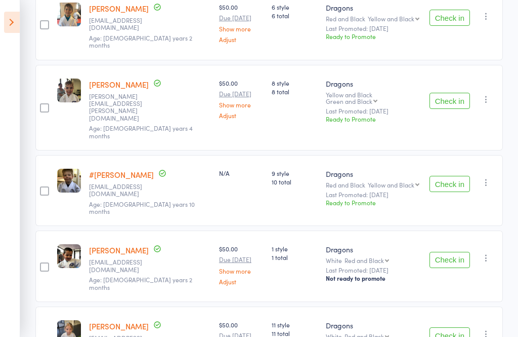
click at [463, 252] on button "Check in" at bounding box center [450, 260] width 41 height 16
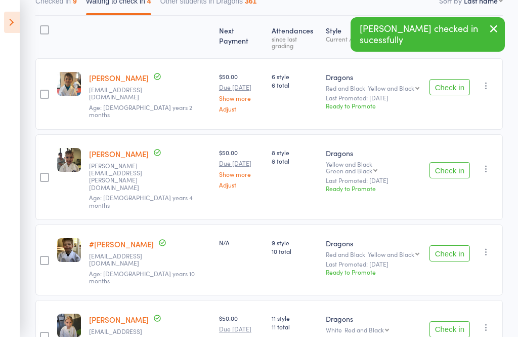
click at [459, 321] on button "Check in" at bounding box center [450, 329] width 41 height 16
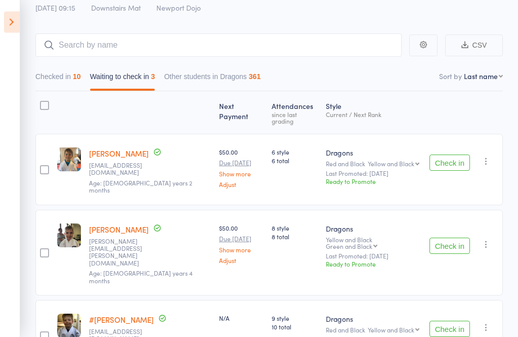
scroll to position [62, 0]
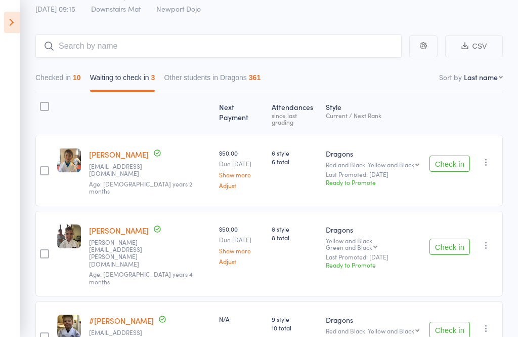
click at [499, 151] on div "Check in Check in Promote Send message Add Note Add Task Add Flag Remove Mark a…" at bounding box center [464, 170] width 77 height 71
click at [483, 157] on icon "button" at bounding box center [486, 162] width 10 height 10
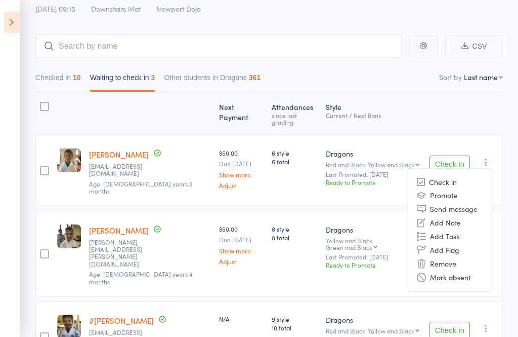
click at [457, 257] on li "Remove" at bounding box center [451, 264] width 84 height 14
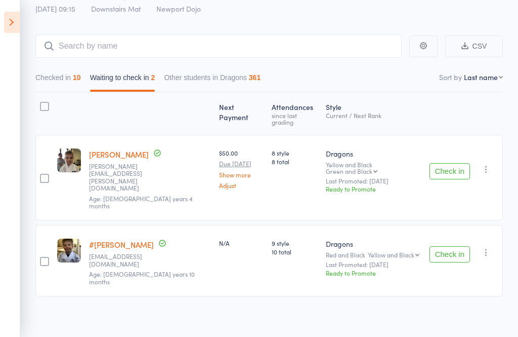
scroll to position [32, 0]
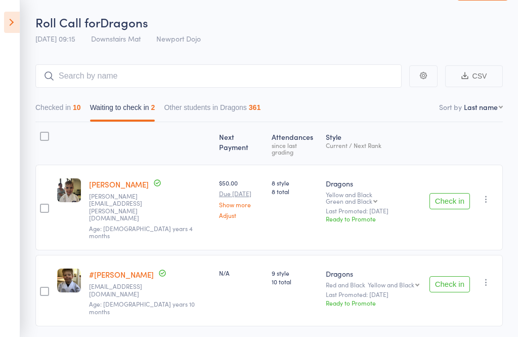
click at [488, 194] on icon "button" at bounding box center [486, 199] width 10 height 10
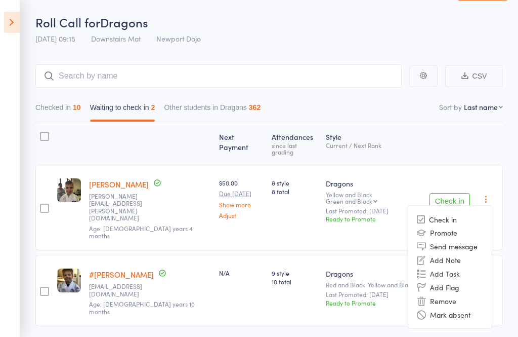
click at [460, 294] on li "Remove" at bounding box center [451, 301] width 84 height 14
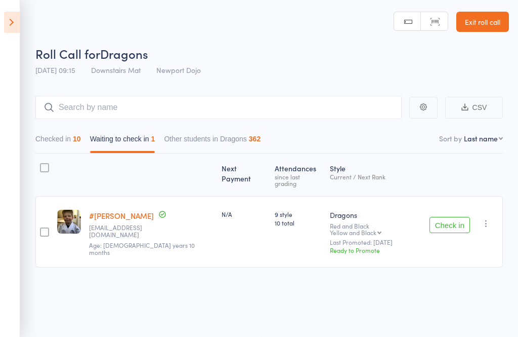
scroll to position [7, 0]
click at [490, 218] on icon "button" at bounding box center [486, 223] width 10 height 10
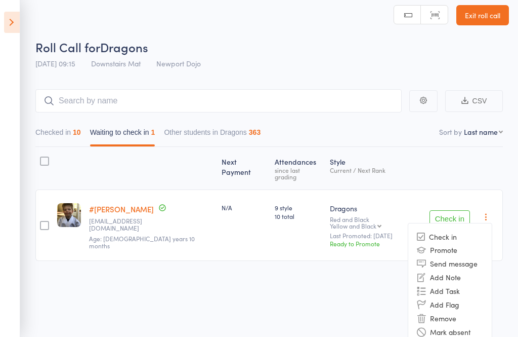
click at [461, 311] on li "Remove" at bounding box center [451, 318] width 84 height 14
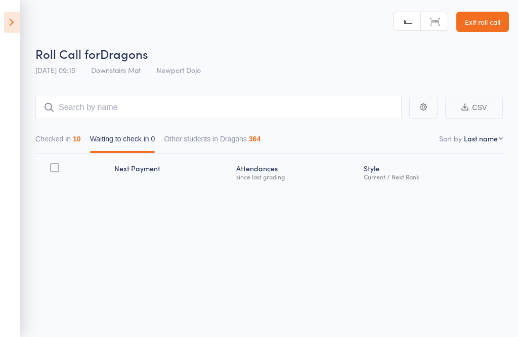
click at [12, 29] on icon at bounding box center [12, 22] width 16 height 21
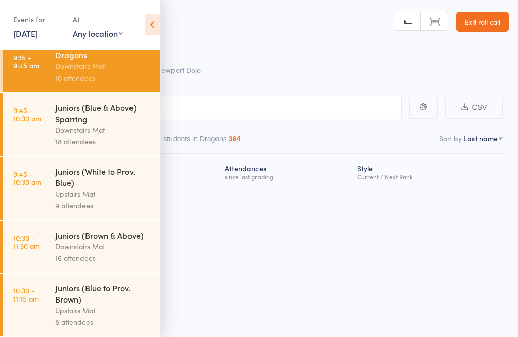
scroll to position [181, 0]
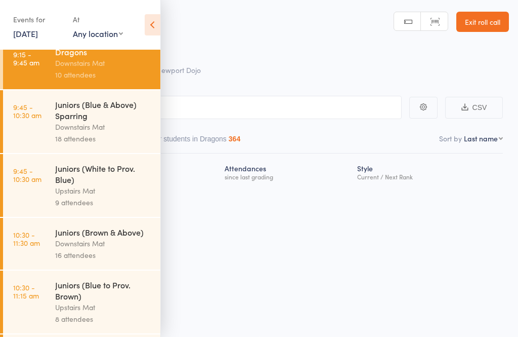
click at [50, 130] on link "9:45 - 10:30 am Juniors (Blue & Above) Sparring Downstairs Mat 18 attendees" at bounding box center [81, 121] width 157 height 63
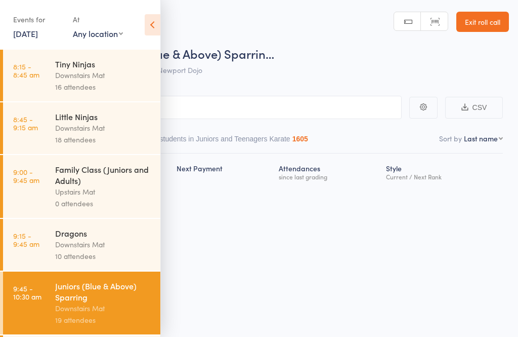
click at [152, 27] on icon at bounding box center [153, 24] width 16 height 21
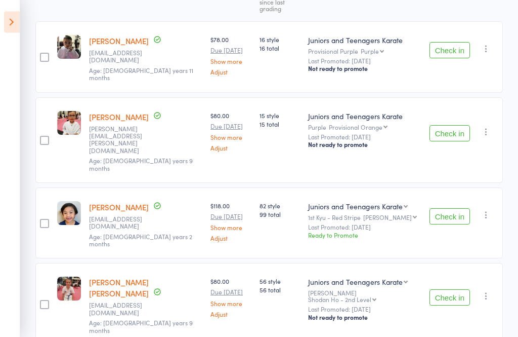
scroll to position [185, 0]
click at [448, 125] on button "Check in" at bounding box center [450, 133] width 41 height 16
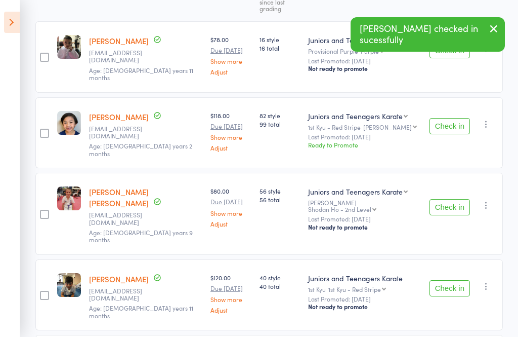
click at [451, 118] on button "Check in" at bounding box center [450, 126] width 41 height 16
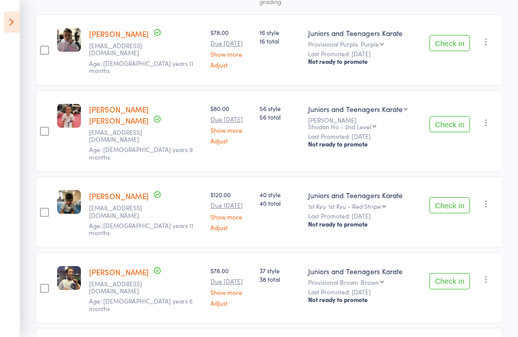
scroll to position [192, 0]
click at [451, 117] on button "Check in" at bounding box center [450, 125] width 41 height 16
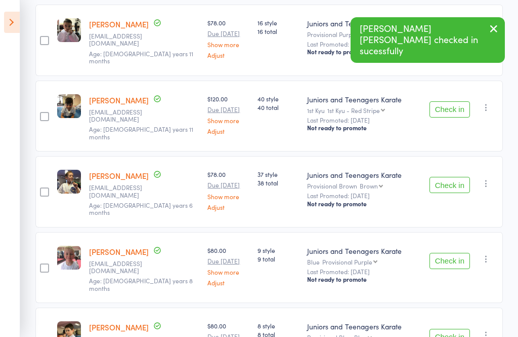
click at [453, 101] on button "Check in" at bounding box center [450, 109] width 41 height 16
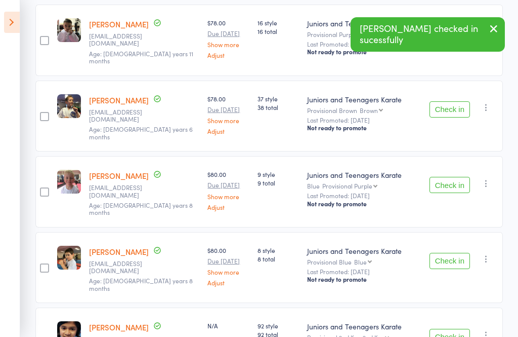
click at [456, 101] on button "Check in" at bounding box center [450, 109] width 41 height 16
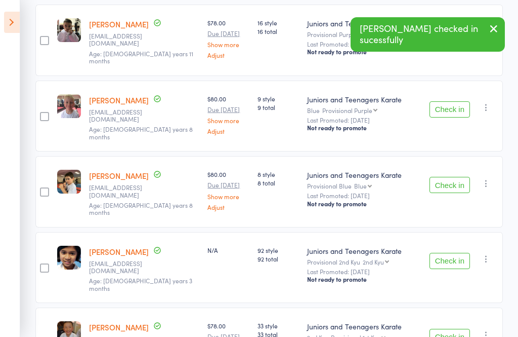
click at [451, 101] on button "Check in" at bounding box center [450, 109] width 41 height 16
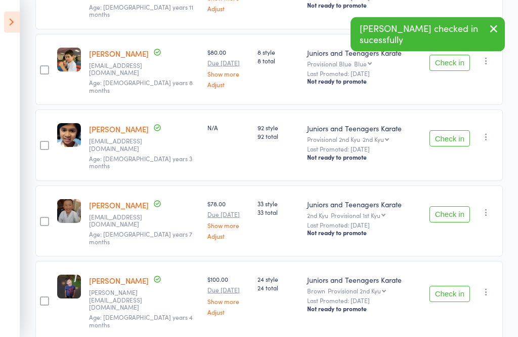
scroll to position [238, 0]
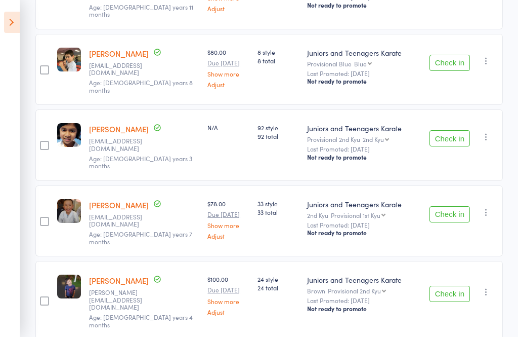
click at [456, 130] on button "Check in" at bounding box center [450, 138] width 41 height 16
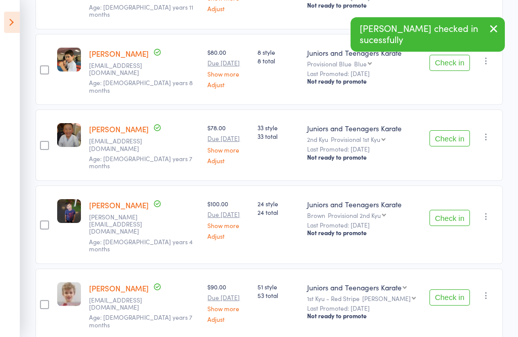
click at [455, 130] on button "Check in" at bounding box center [450, 138] width 41 height 16
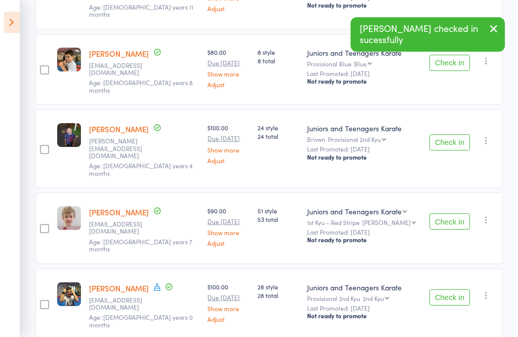
click at [454, 134] on button "Check in" at bounding box center [450, 142] width 41 height 16
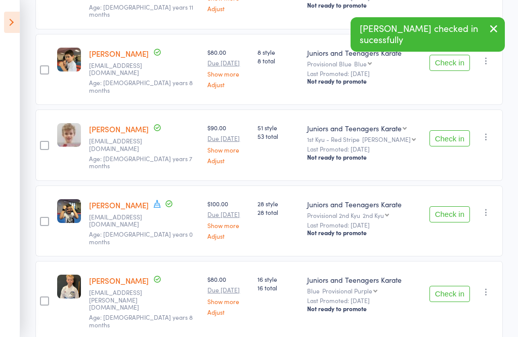
click at [451, 130] on button "Check in" at bounding box center [450, 138] width 41 height 16
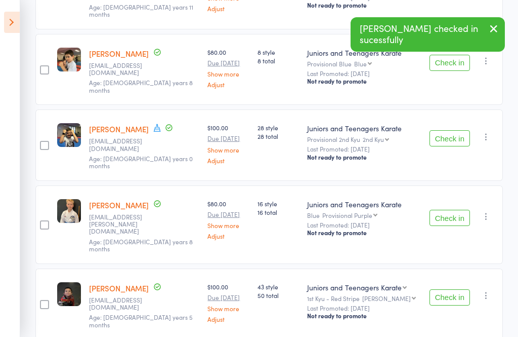
click at [451, 130] on button "Check in" at bounding box center [450, 138] width 41 height 16
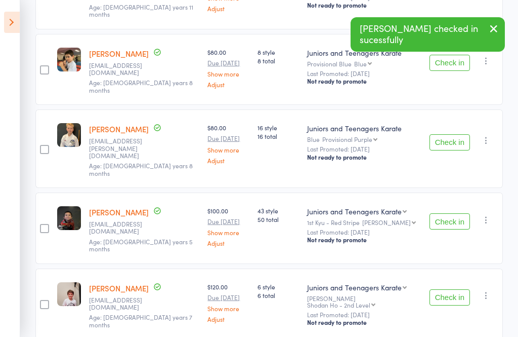
click at [449, 134] on button "Check in" at bounding box center [450, 142] width 41 height 16
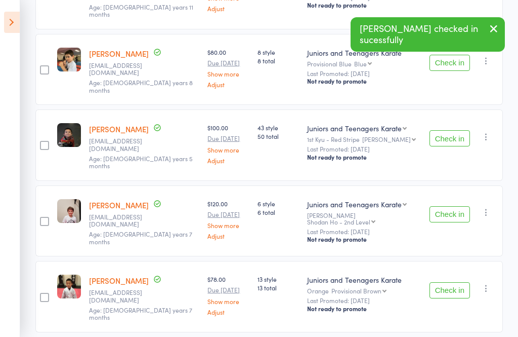
click at [451, 130] on button "Check in" at bounding box center [450, 138] width 41 height 16
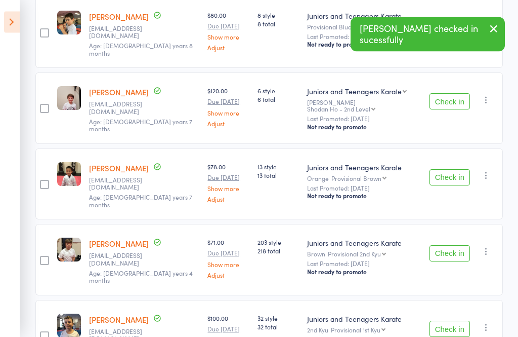
scroll to position [279, 0]
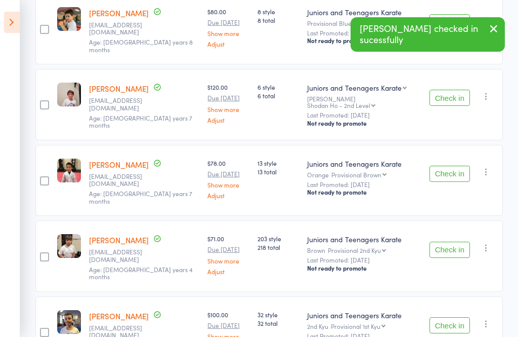
click at [457, 166] on button "Check in" at bounding box center [450, 174] width 41 height 16
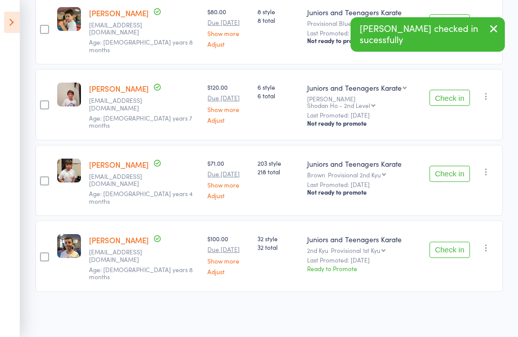
scroll to position [210, 0]
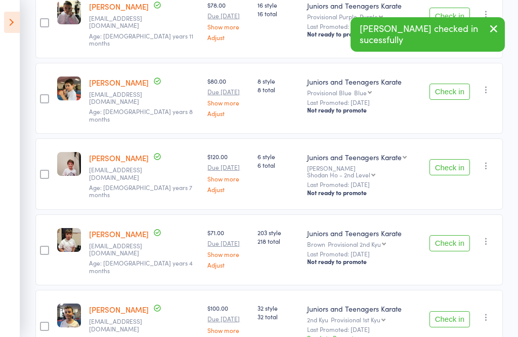
click at [451, 235] on button "Check in" at bounding box center [450, 243] width 41 height 16
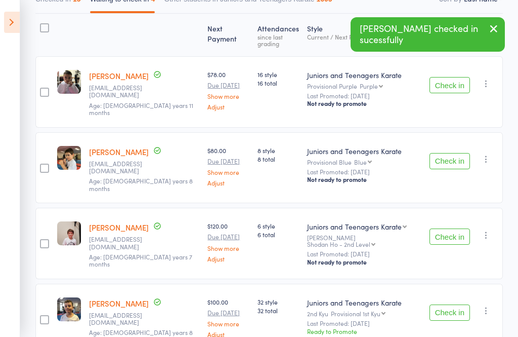
click at [451, 304] on button "Check in" at bounding box center [450, 312] width 41 height 16
